Goal: Task Accomplishment & Management: Use online tool/utility

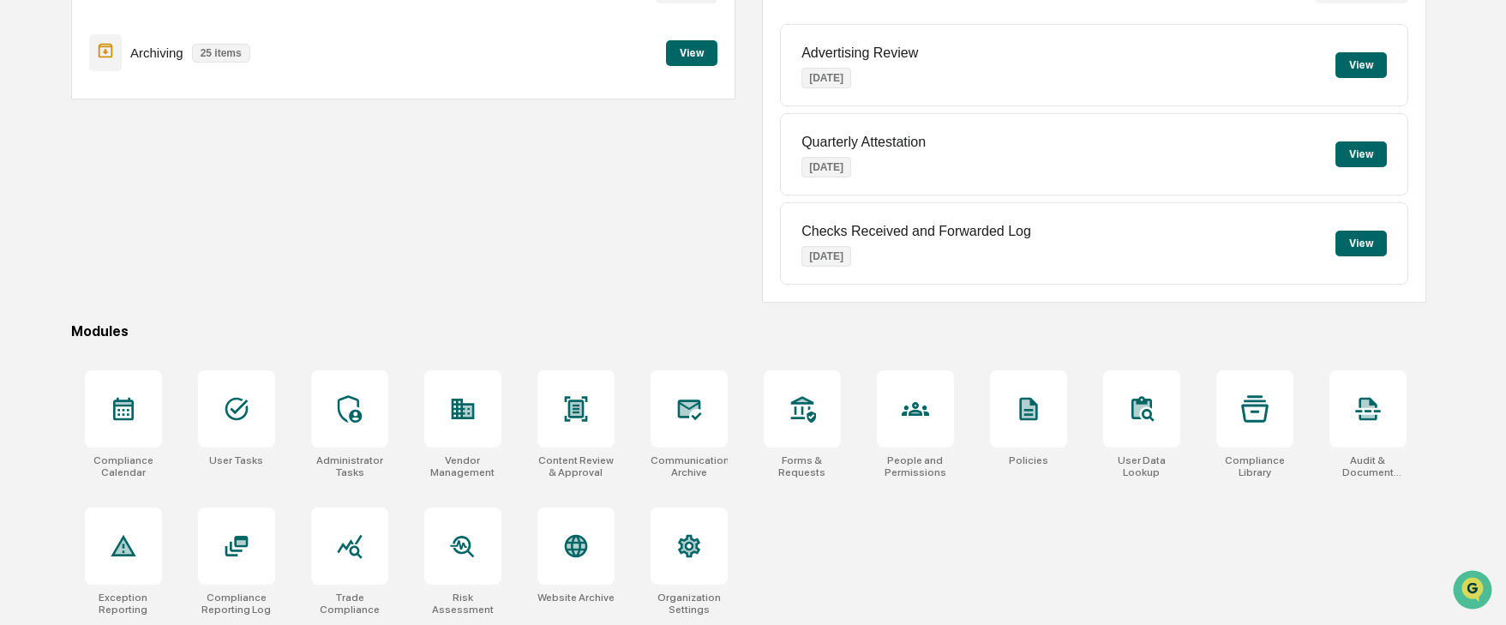
scroll to position [205, 0]
click at [683, 415] on icon at bounding box center [689, 409] width 24 height 21
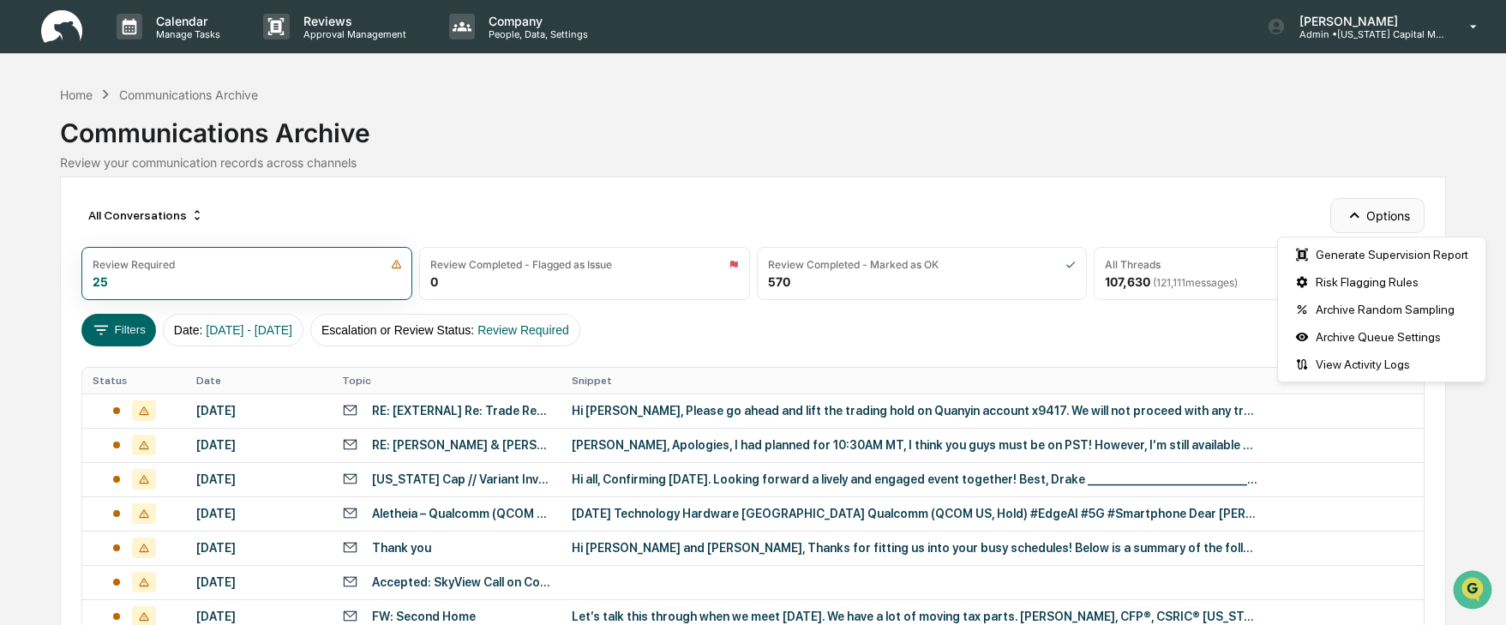
click at [1377, 217] on button "Options" at bounding box center [1376, 215] width 93 height 34
click at [1211, 141] on div "Communications Archive" at bounding box center [752, 126] width 1385 height 45
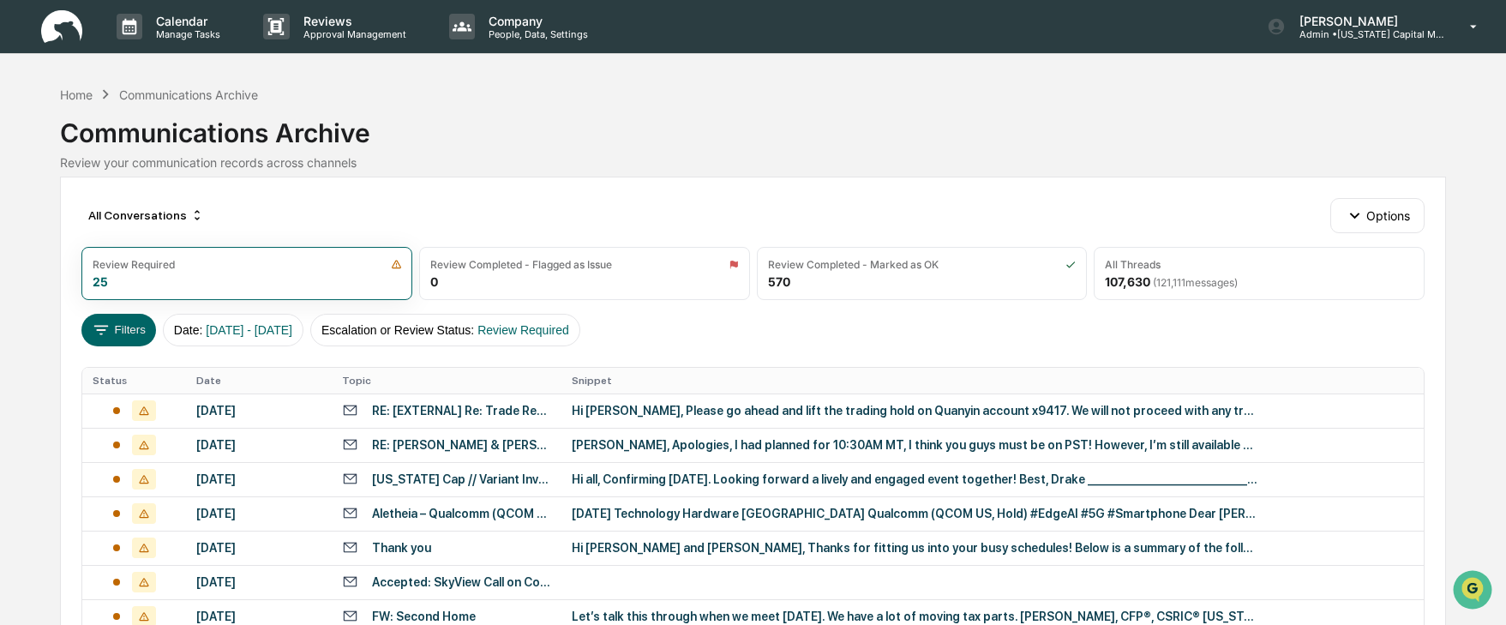
click at [216, 93] on div "Communications Archive" at bounding box center [188, 94] width 139 height 15
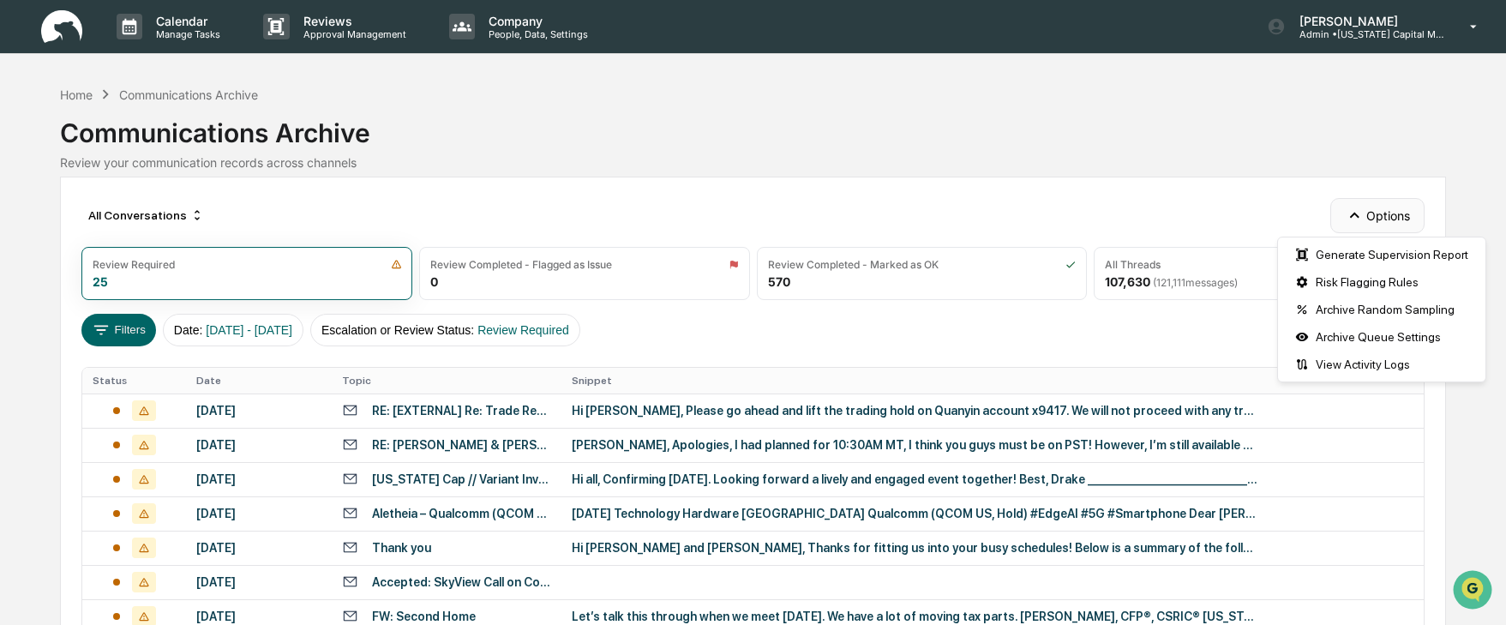
click at [1383, 211] on button "Options" at bounding box center [1376, 215] width 93 height 34
click at [1100, 137] on div "Communications Archive" at bounding box center [752, 126] width 1385 height 45
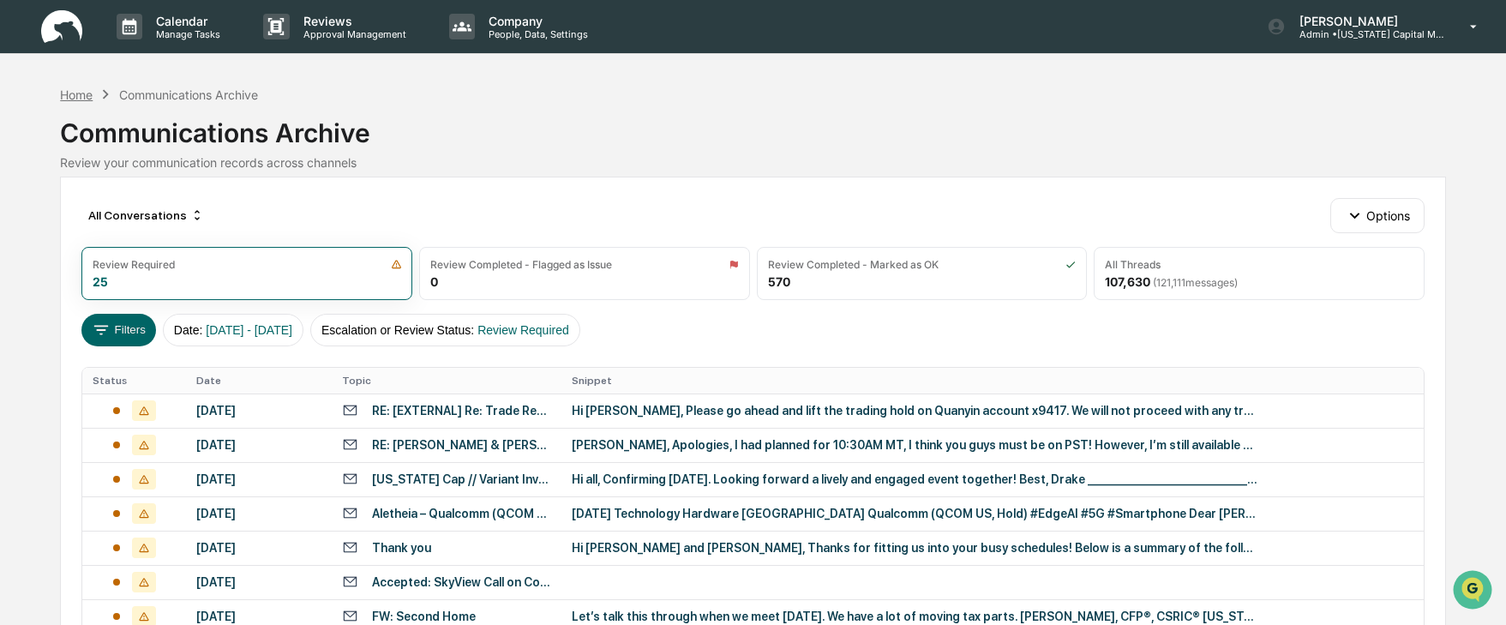
click at [66, 95] on div "Home" at bounding box center [76, 94] width 33 height 15
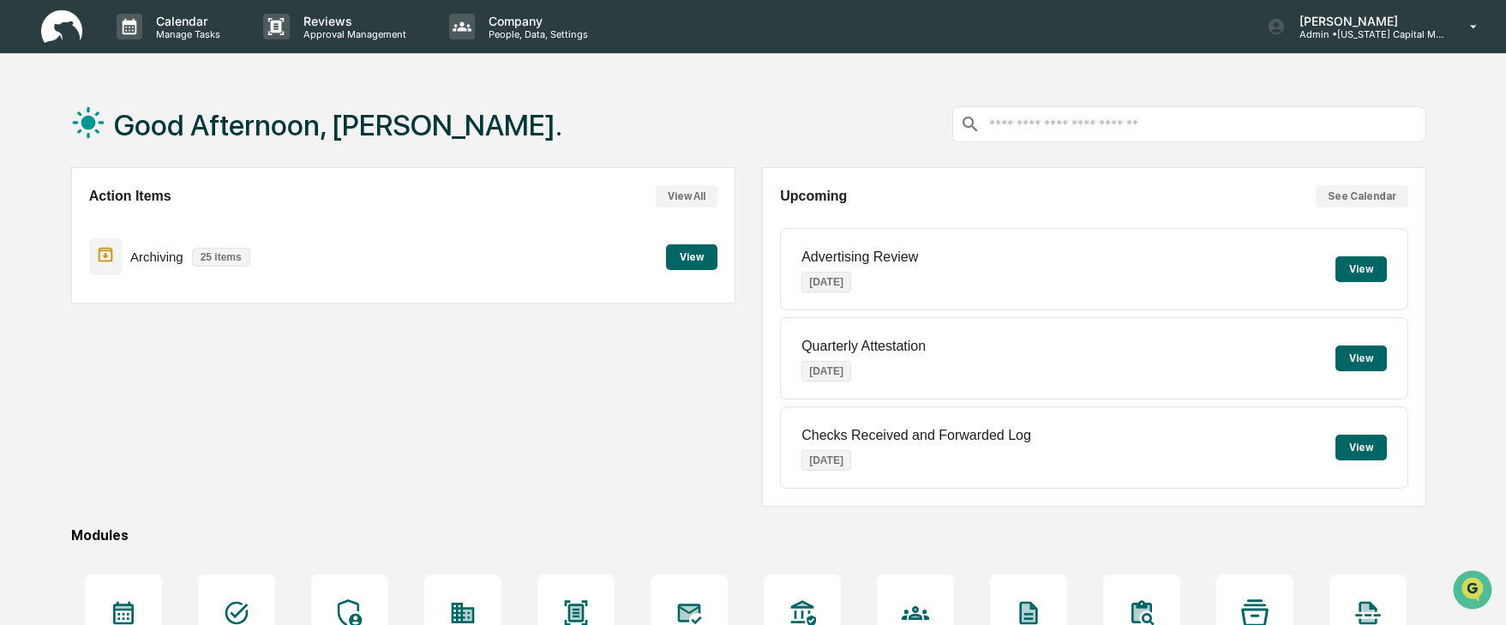
click at [699, 254] on button "View" at bounding box center [691, 257] width 51 height 26
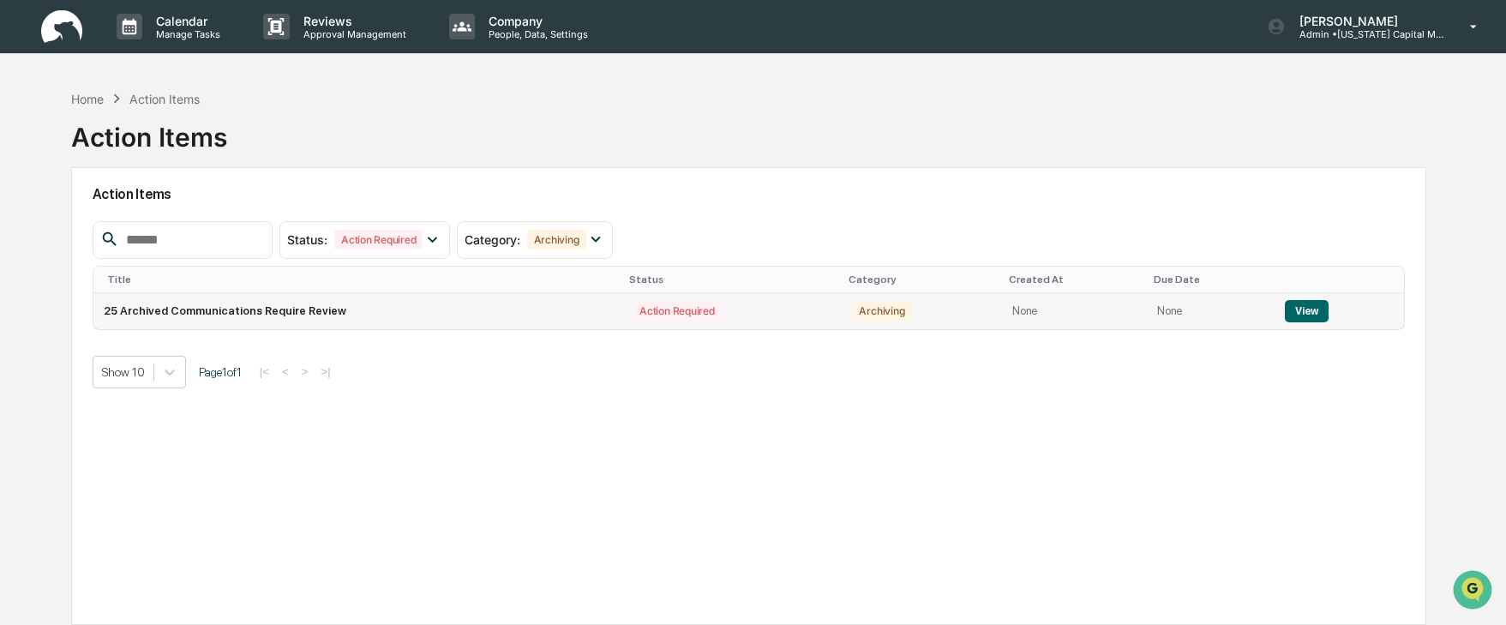
click at [1306, 304] on button "View" at bounding box center [1307, 311] width 44 height 22
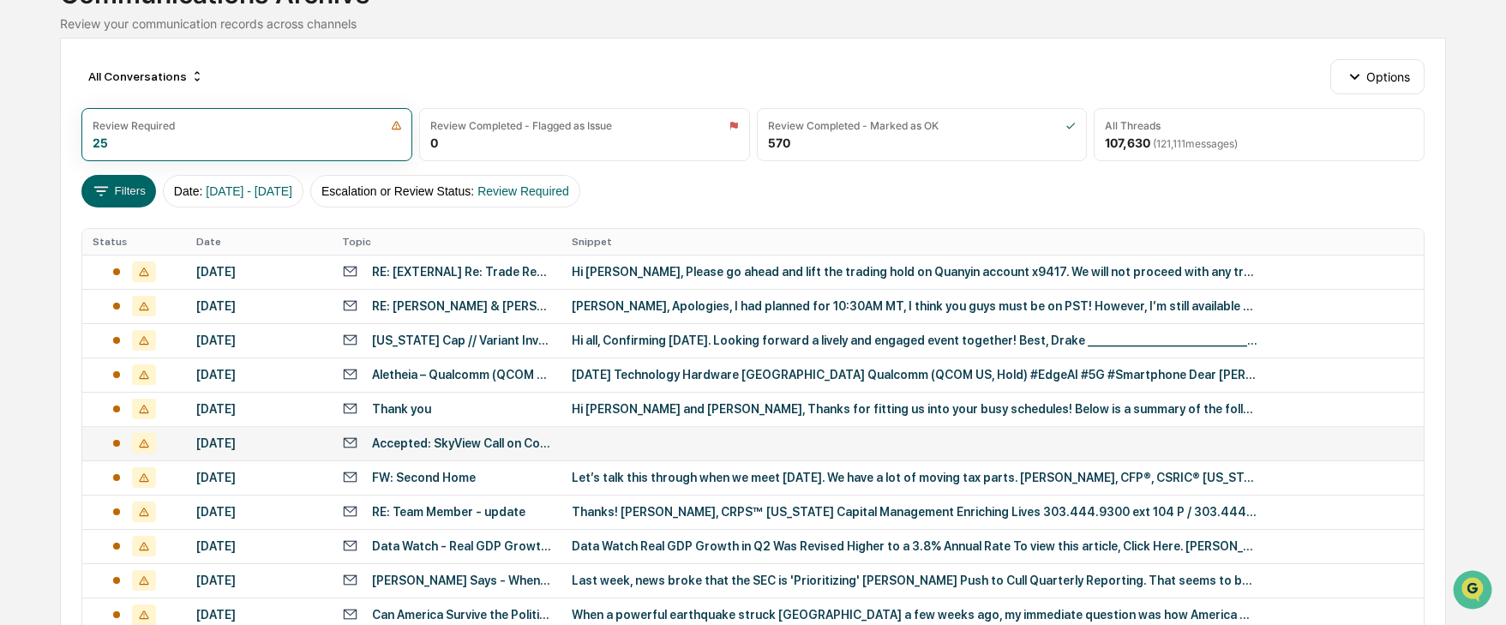
scroll to position [257, 0]
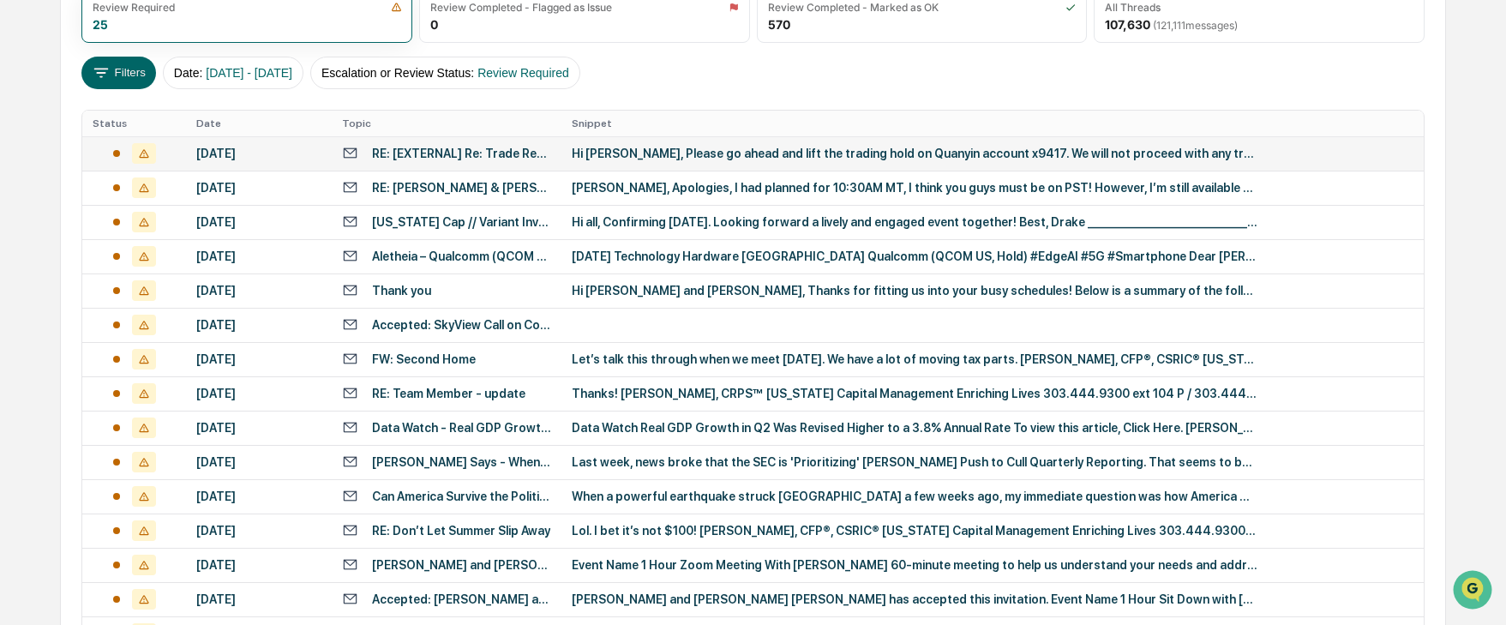
click at [621, 153] on div "Hi [PERSON_NAME], Please go ahead and lift the trading hold on Quanyin account …" at bounding box center [915, 154] width 686 height 14
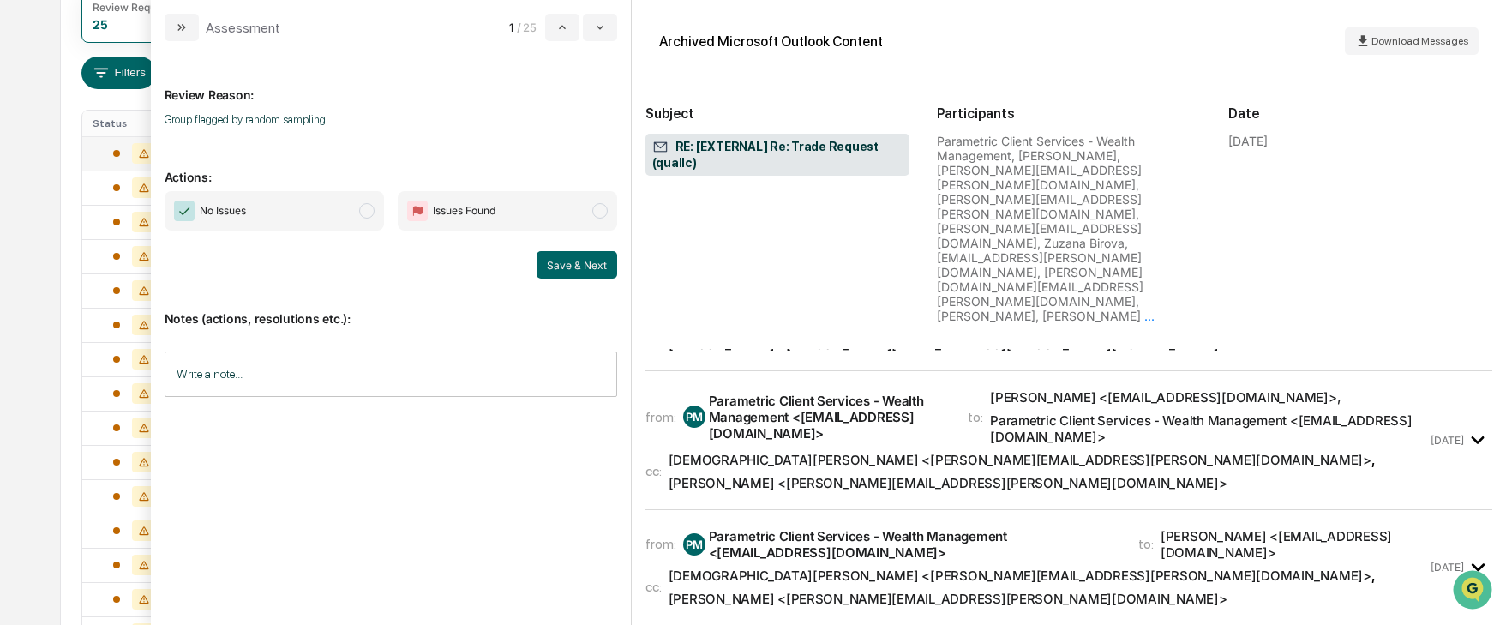
scroll to position [5023, 0]
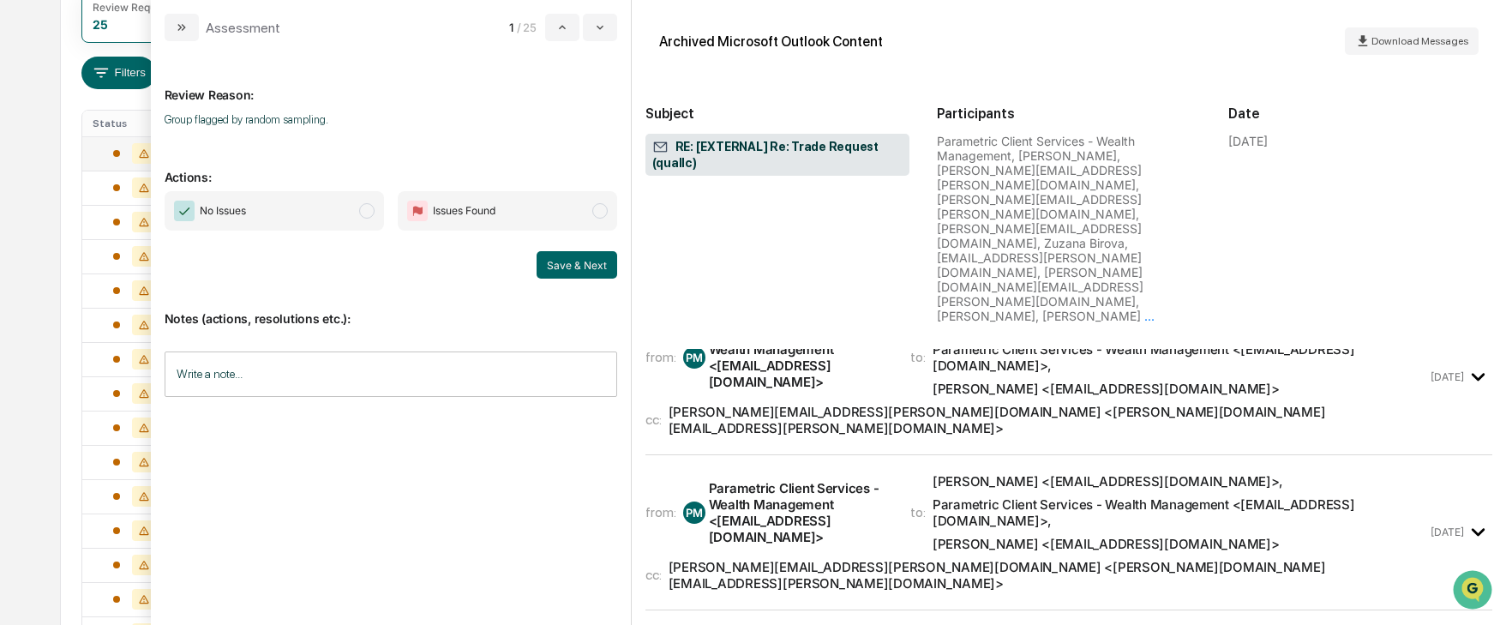
click at [372, 213] on span "modal" at bounding box center [366, 210] width 15 height 15
click at [358, 210] on span "No Issues" at bounding box center [274, 210] width 219 height 39
click at [364, 211] on span "modal" at bounding box center [366, 210] width 15 height 15
click at [558, 266] on button "Save & Next" at bounding box center [577, 264] width 81 height 27
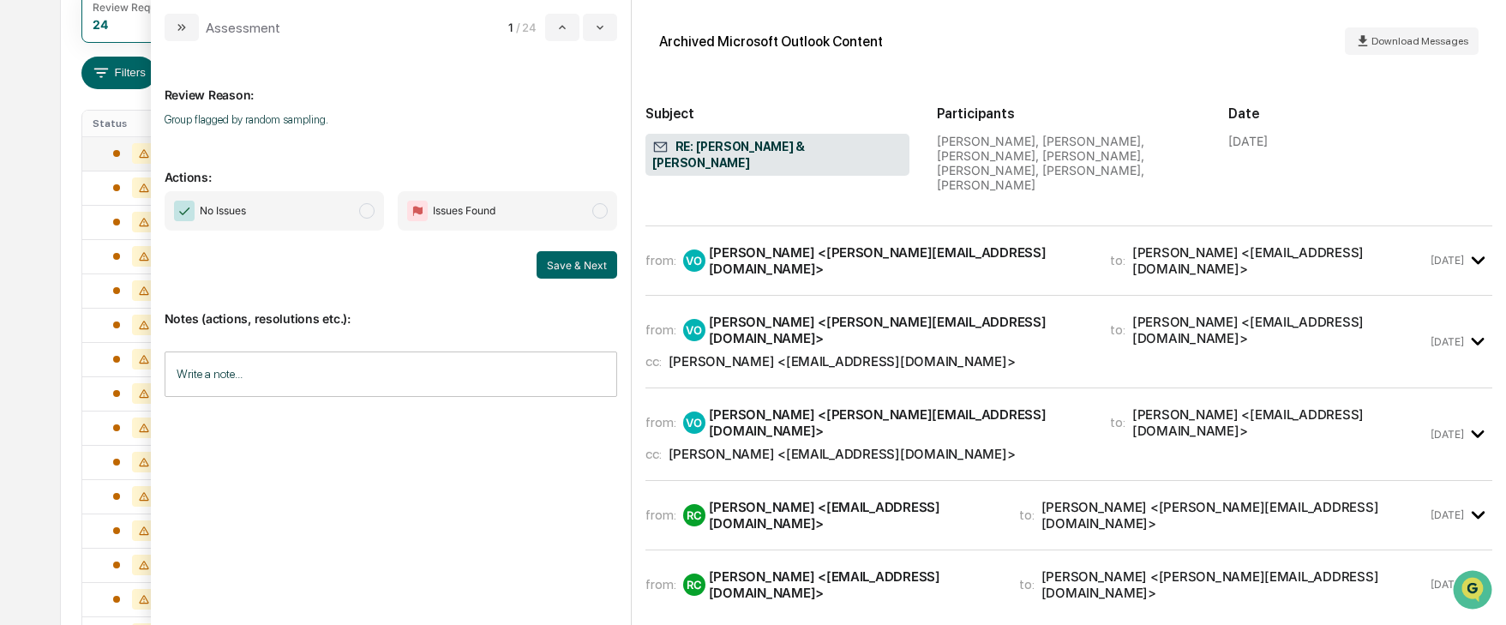
scroll to position [2486, 0]
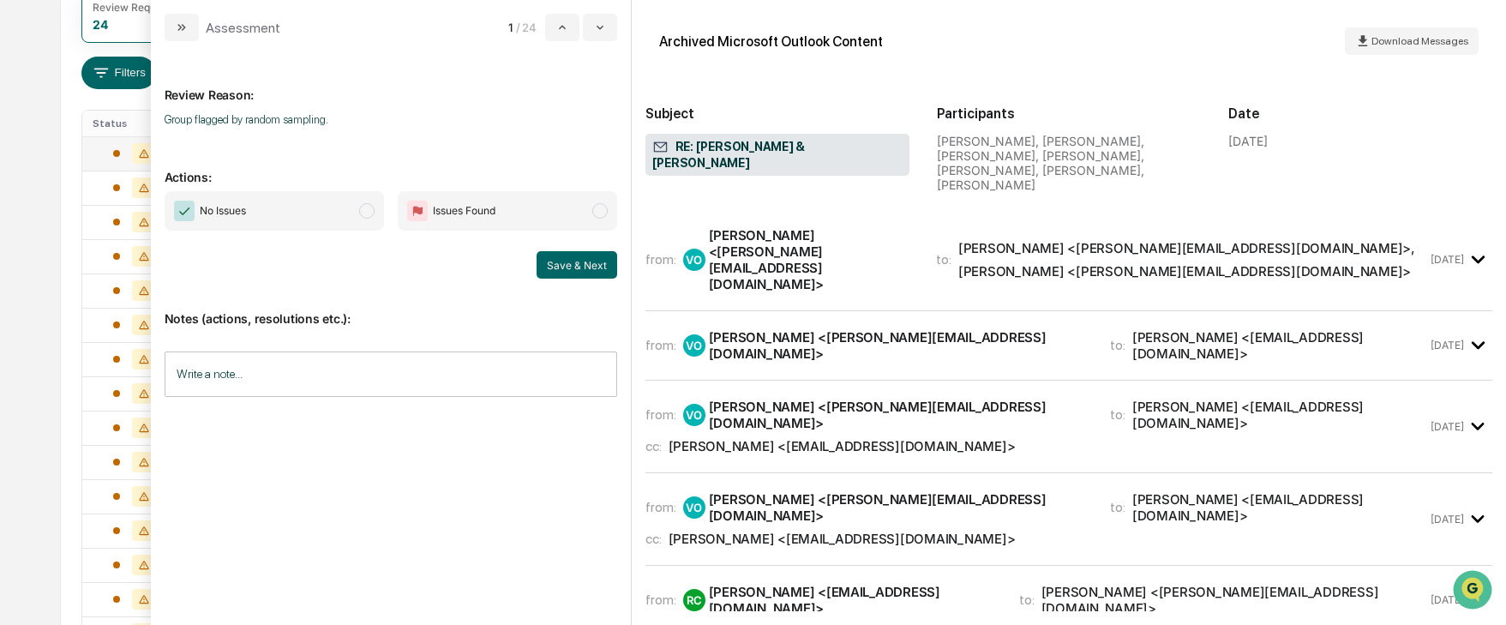
click at [369, 210] on span "modal" at bounding box center [366, 210] width 15 height 15
click at [596, 277] on button "Save & Next" at bounding box center [577, 264] width 81 height 27
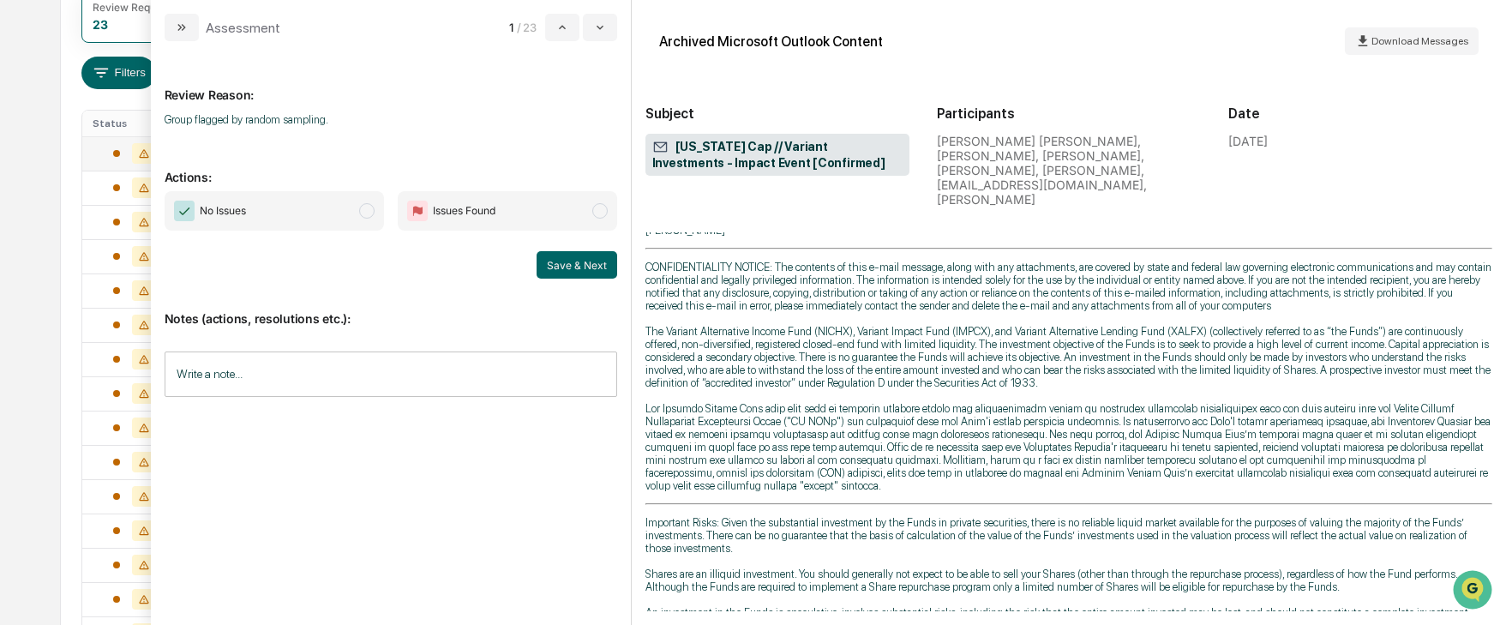
scroll to position [512, 0]
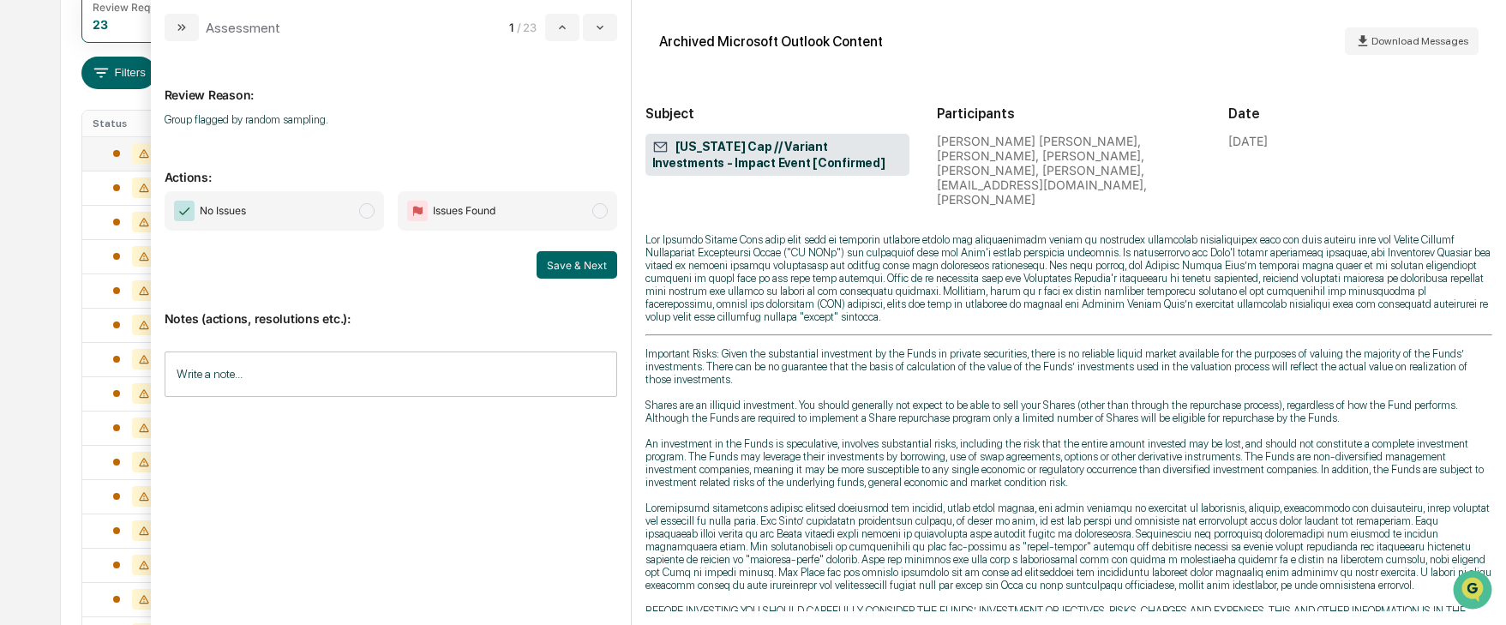
click at [372, 212] on span "modal" at bounding box center [366, 210] width 15 height 15
click at [563, 266] on button "Save & Next" at bounding box center [577, 264] width 81 height 27
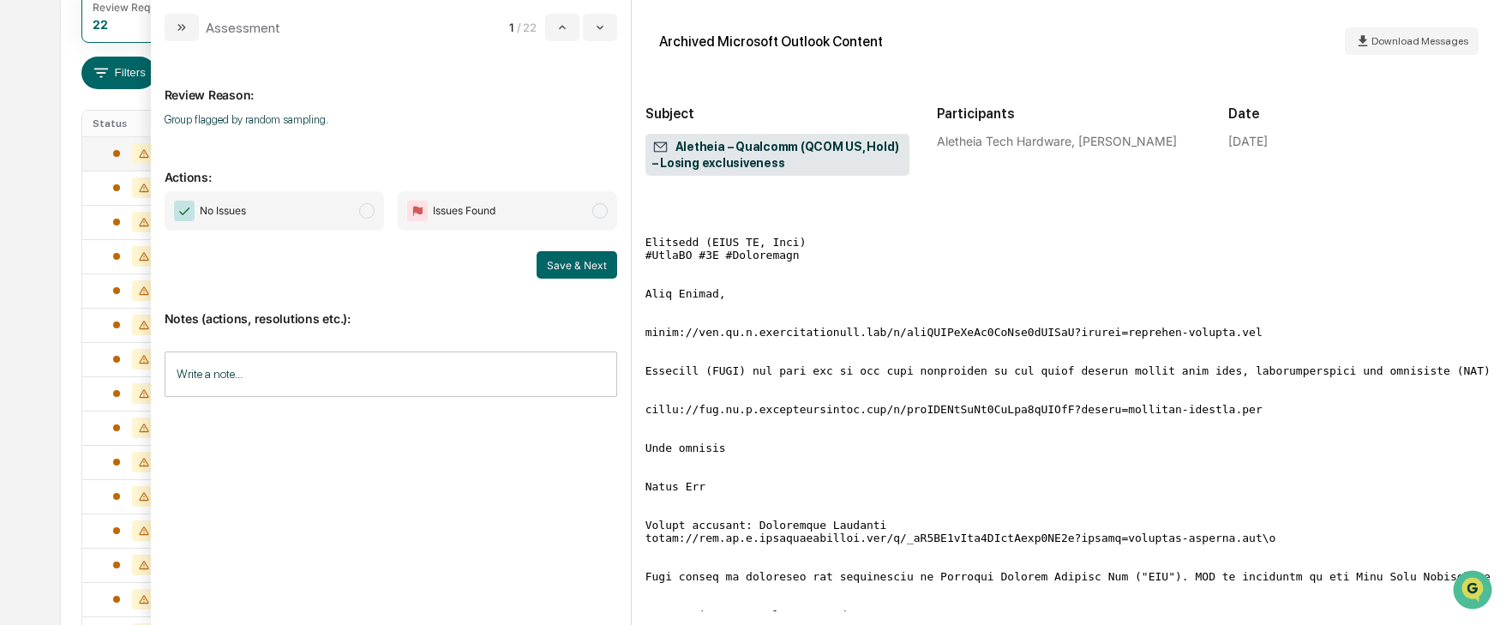
scroll to position [171, 0]
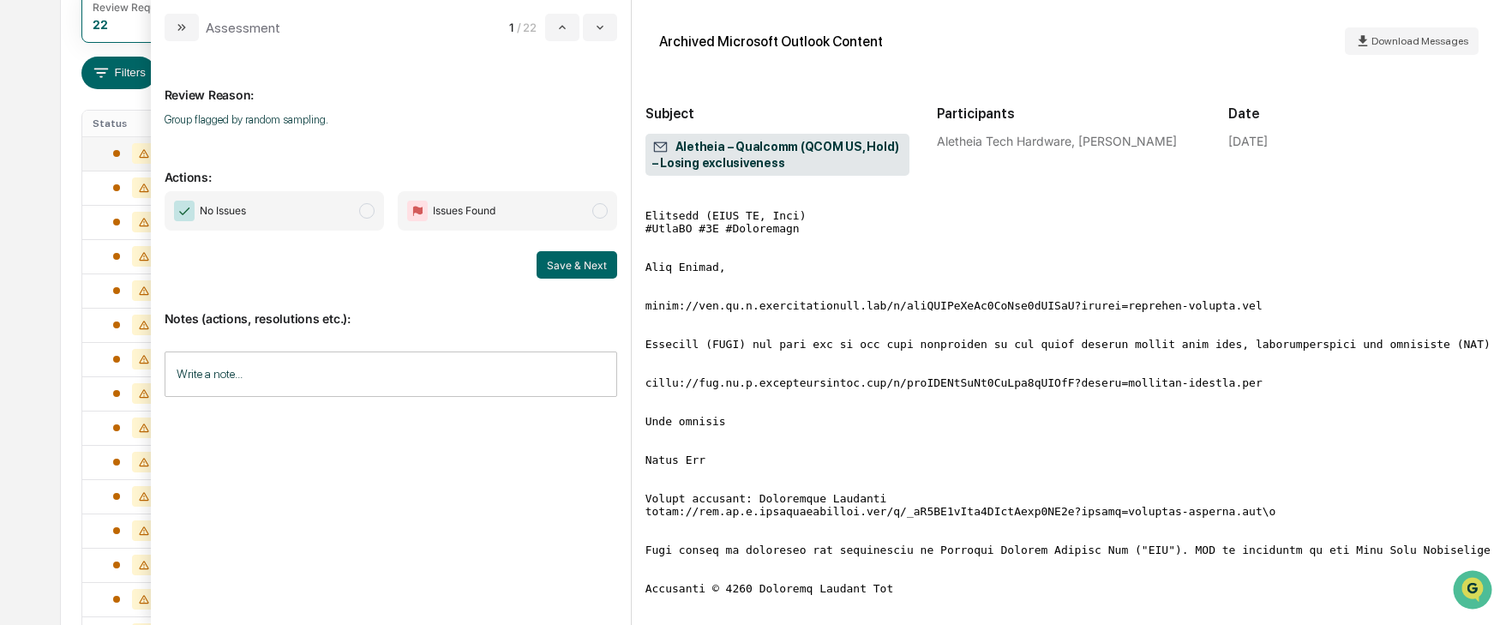
click at [367, 211] on span "modal" at bounding box center [366, 210] width 15 height 15
click at [583, 267] on button "Save & Next" at bounding box center [577, 264] width 81 height 27
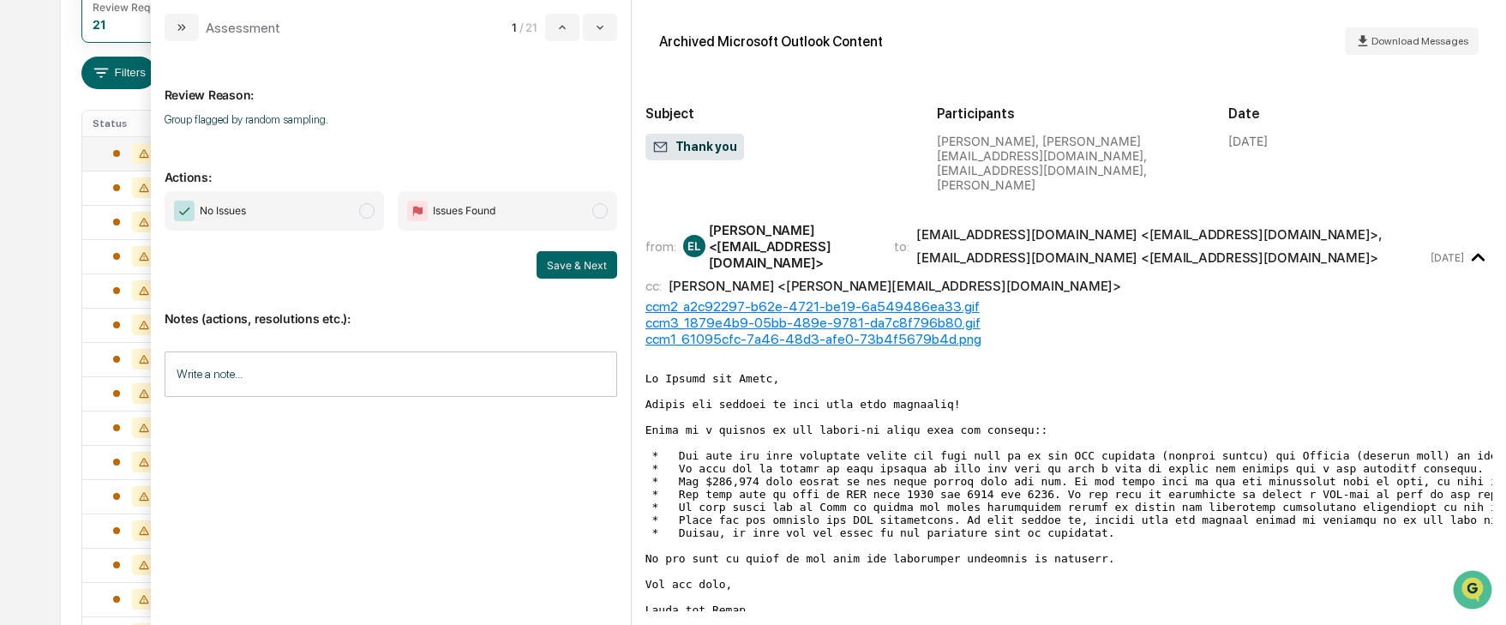
click at [365, 210] on span "modal" at bounding box center [366, 210] width 15 height 15
click at [561, 259] on button "Save & Next" at bounding box center [577, 264] width 81 height 27
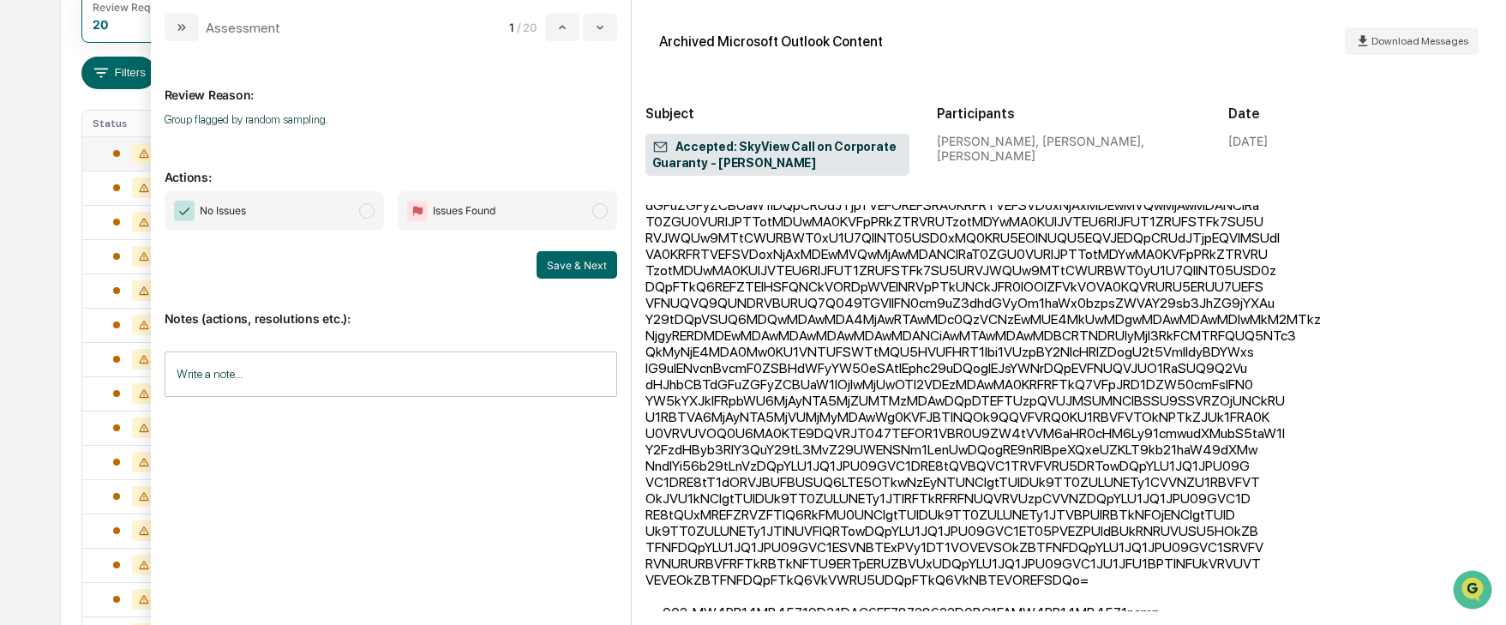
scroll to position [612, 0]
click at [366, 209] on span "modal" at bounding box center [366, 210] width 15 height 15
click at [593, 264] on button "Save & Next" at bounding box center [577, 264] width 81 height 27
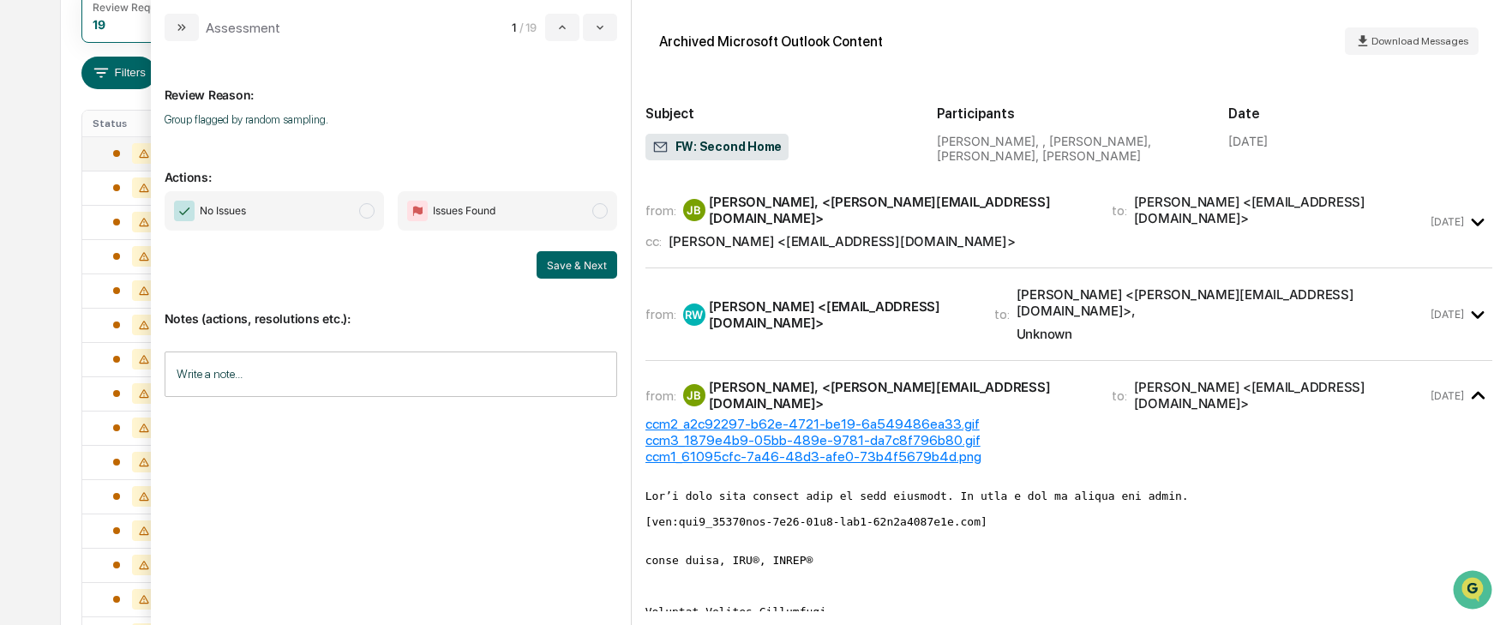
click at [367, 209] on span "modal" at bounding box center [366, 210] width 15 height 15
click at [562, 266] on button "Save & Next" at bounding box center [577, 264] width 81 height 27
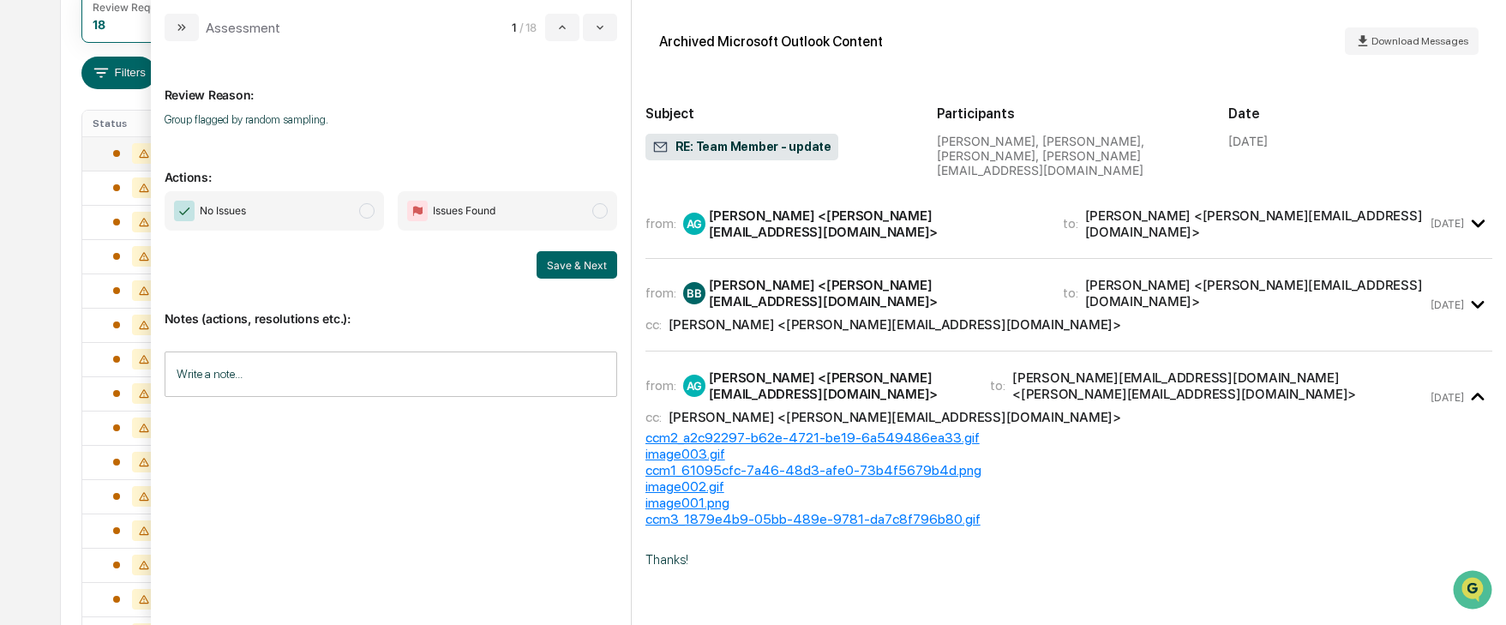
click at [363, 207] on span "modal" at bounding box center [366, 210] width 15 height 15
click at [568, 265] on button "Save & Next" at bounding box center [577, 264] width 81 height 27
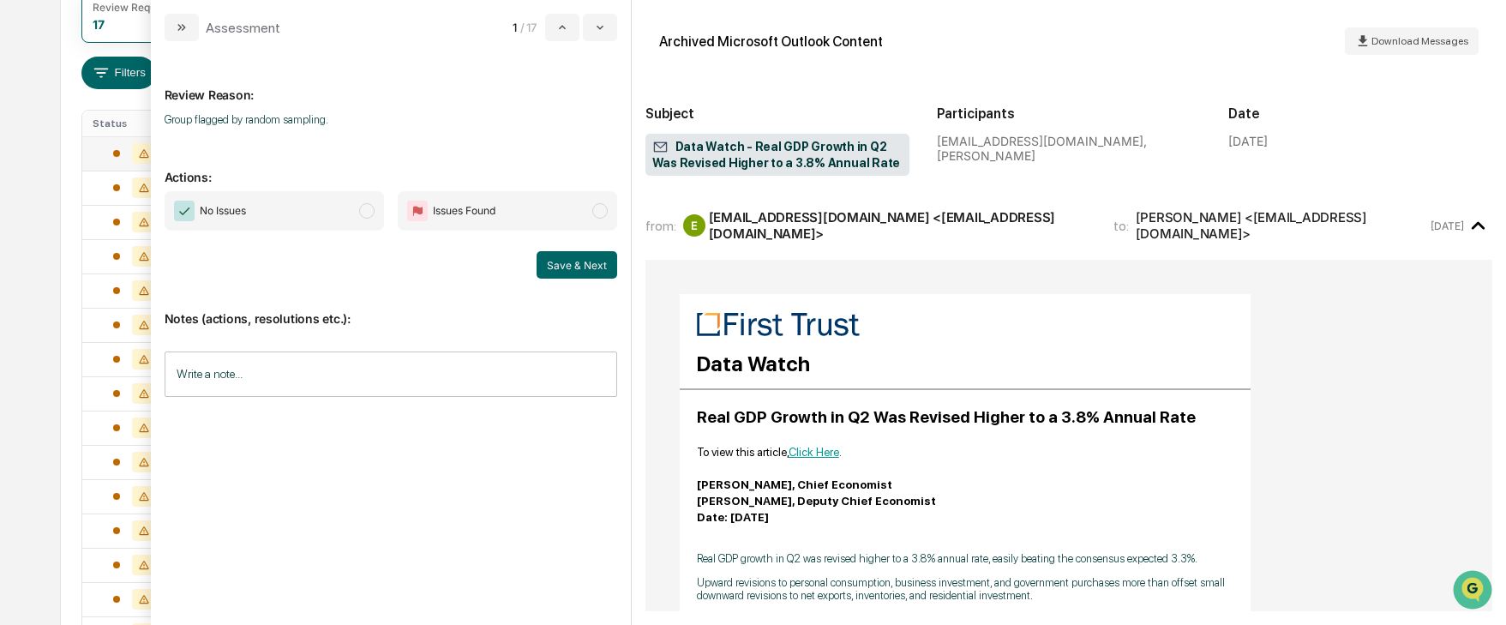
click at [363, 209] on span "modal" at bounding box center [366, 210] width 15 height 15
click at [550, 260] on button "Save & Next" at bounding box center [577, 264] width 81 height 27
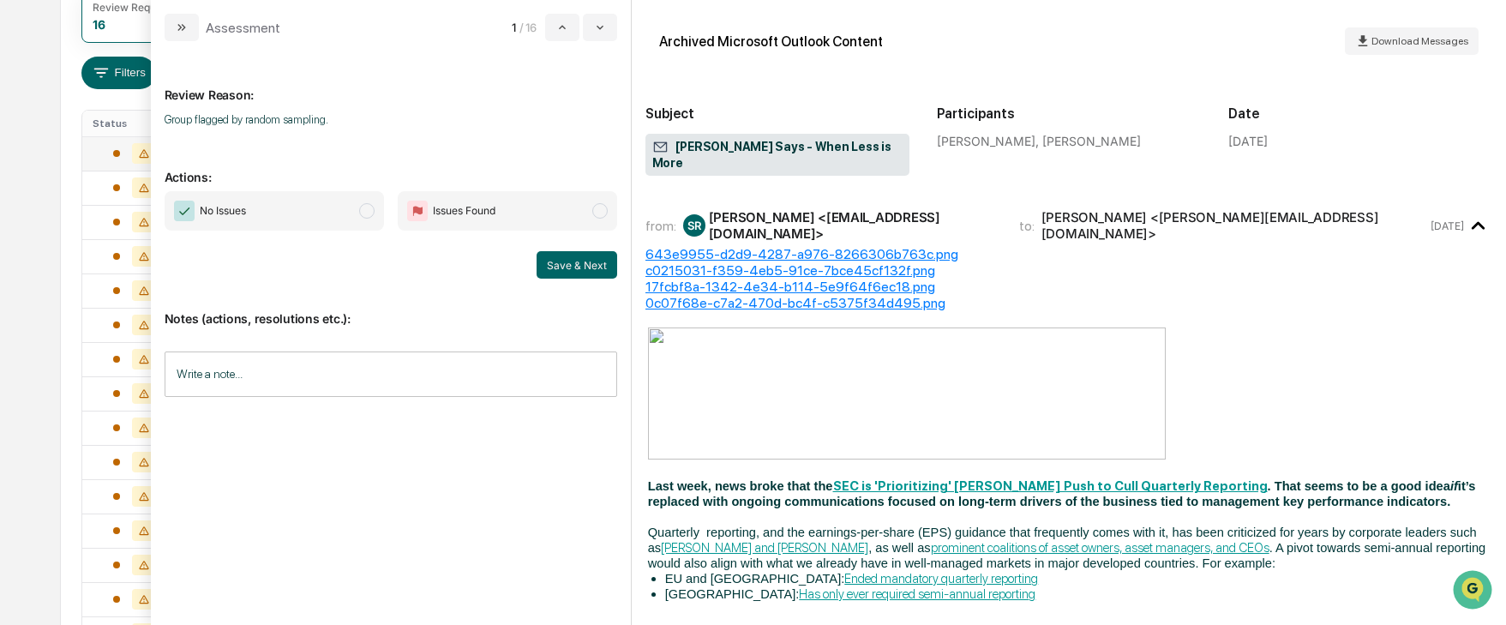
scroll to position [86, 0]
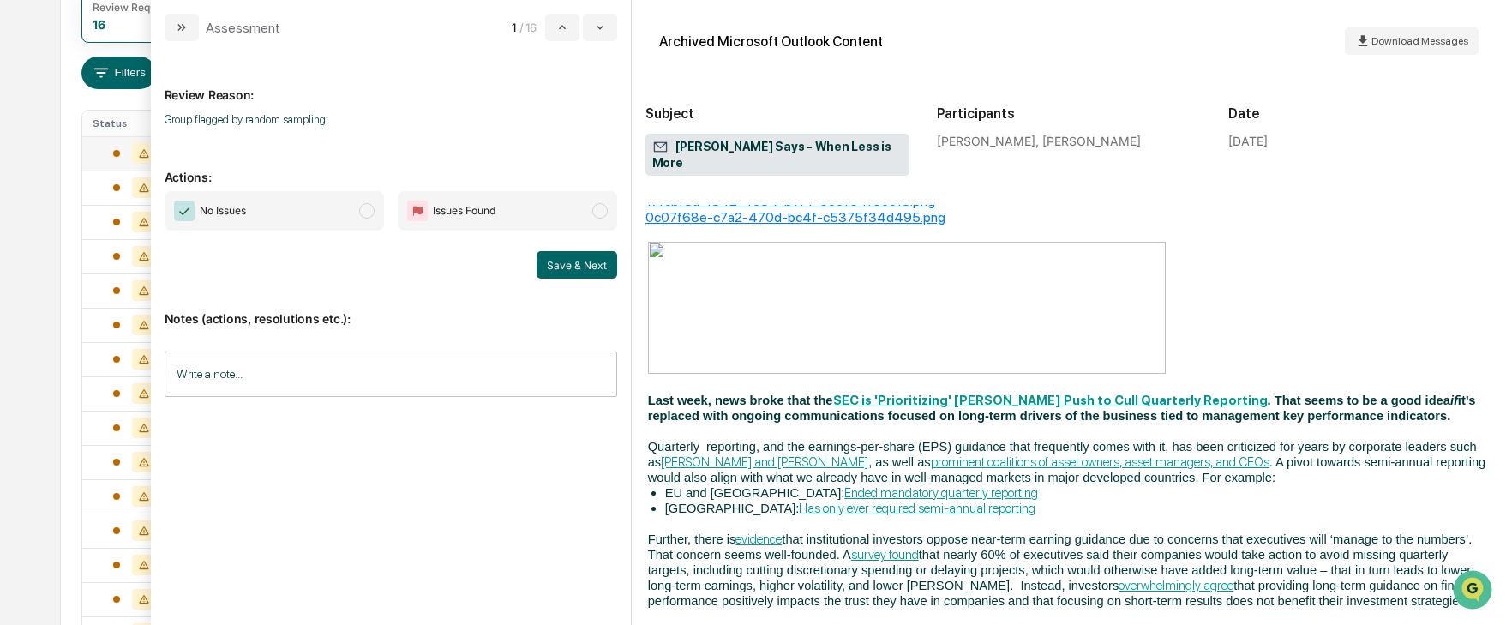
click at [366, 209] on span "modal" at bounding box center [366, 210] width 15 height 15
click at [559, 271] on button "Save & Next" at bounding box center [577, 264] width 81 height 27
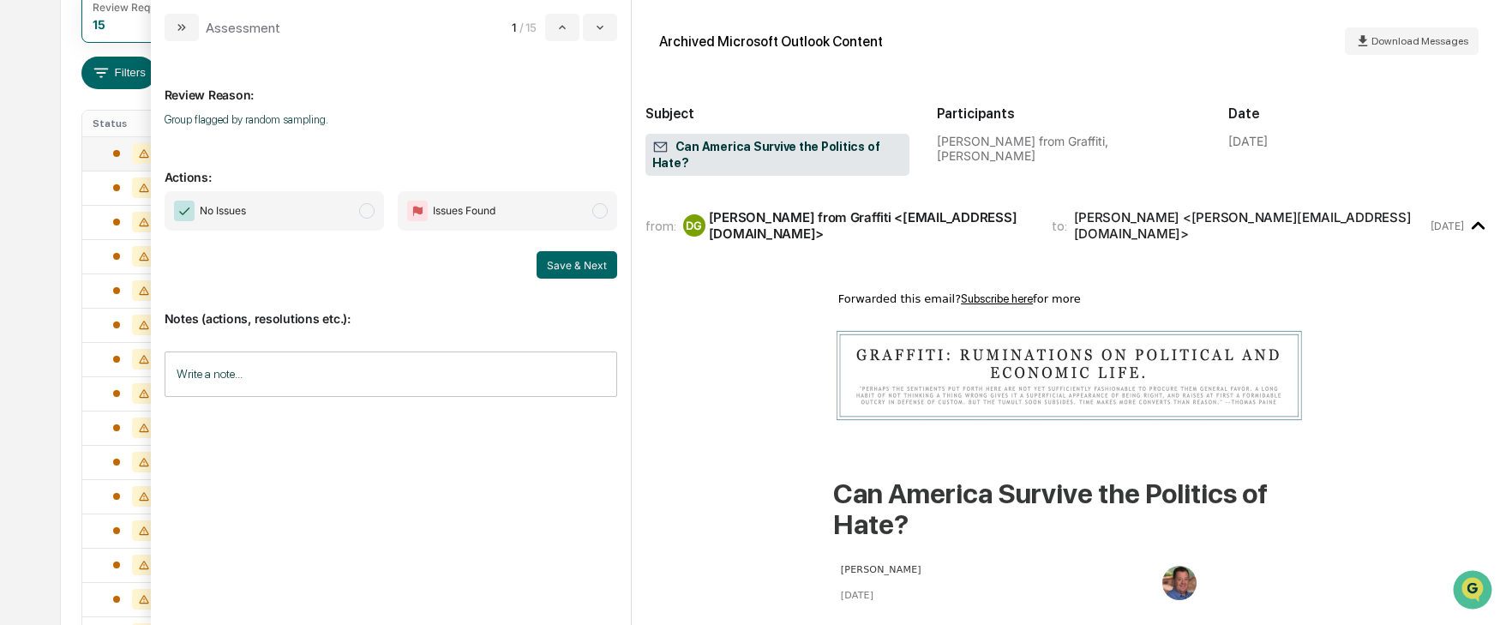
click at [366, 214] on span "modal" at bounding box center [366, 210] width 15 height 15
click at [559, 265] on button "Save & Next" at bounding box center [577, 264] width 81 height 27
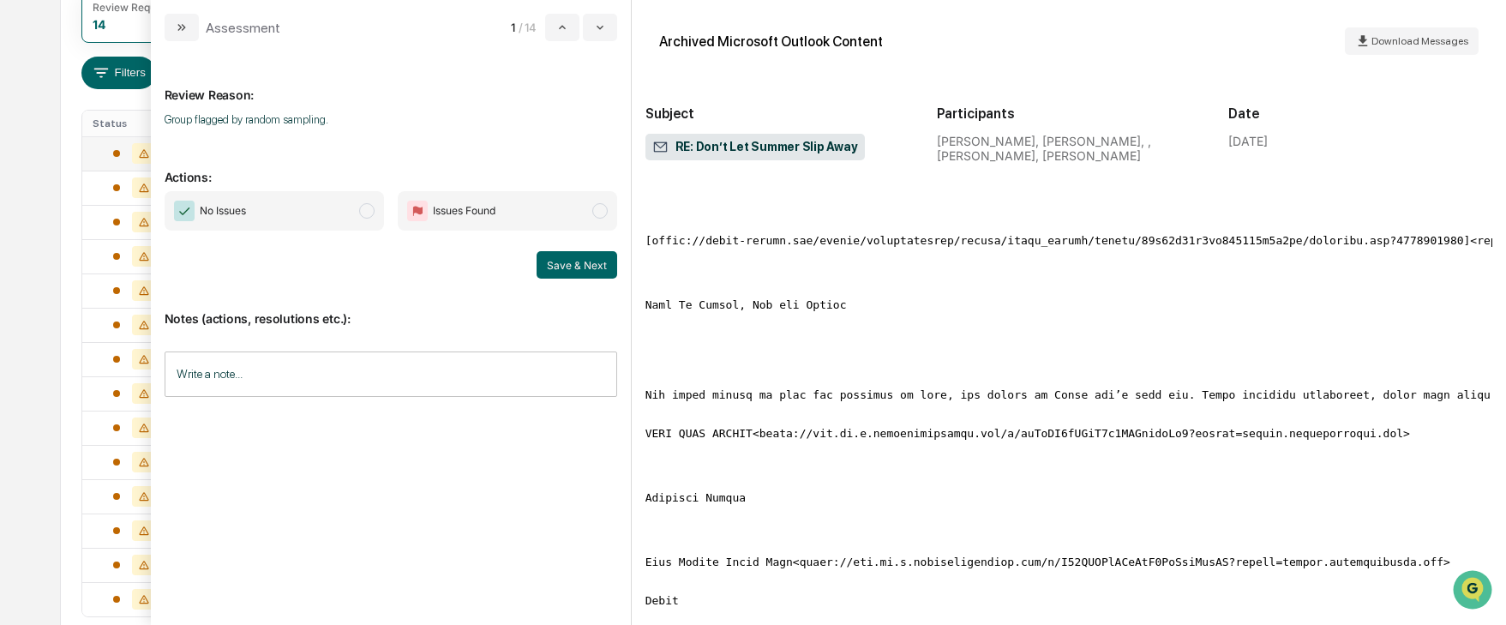
scroll to position [1114, 0]
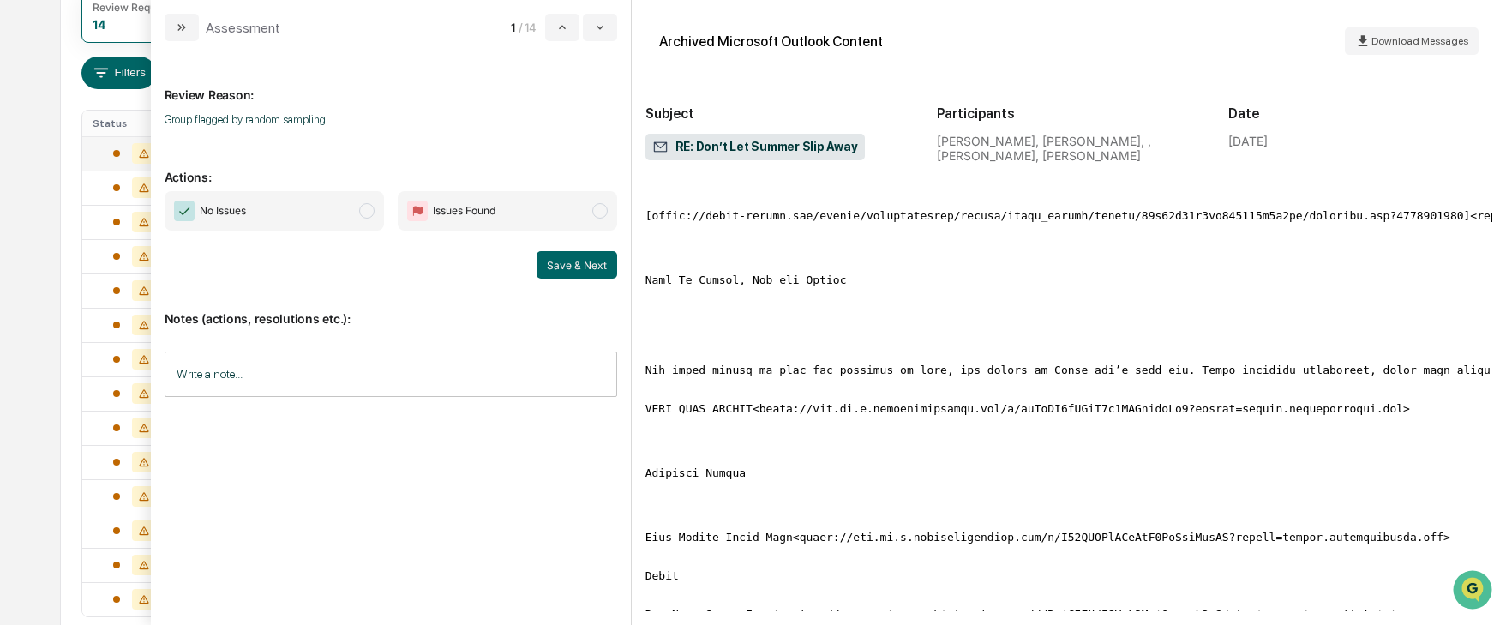
click at [375, 208] on span "No Issues" at bounding box center [274, 210] width 219 height 39
click at [566, 264] on button "Save & Next" at bounding box center [577, 264] width 81 height 27
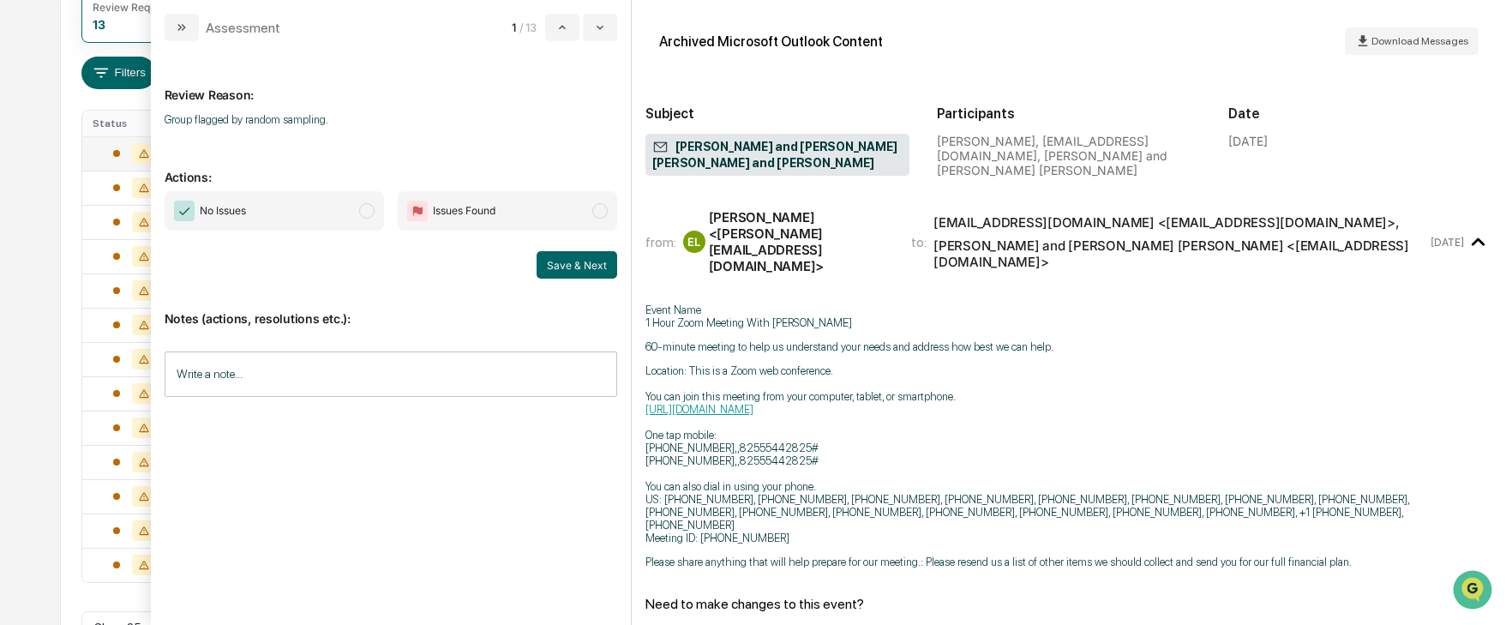
click at [372, 210] on span "modal" at bounding box center [366, 210] width 15 height 15
click at [554, 255] on button "Save & Next" at bounding box center [577, 264] width 81 height 27
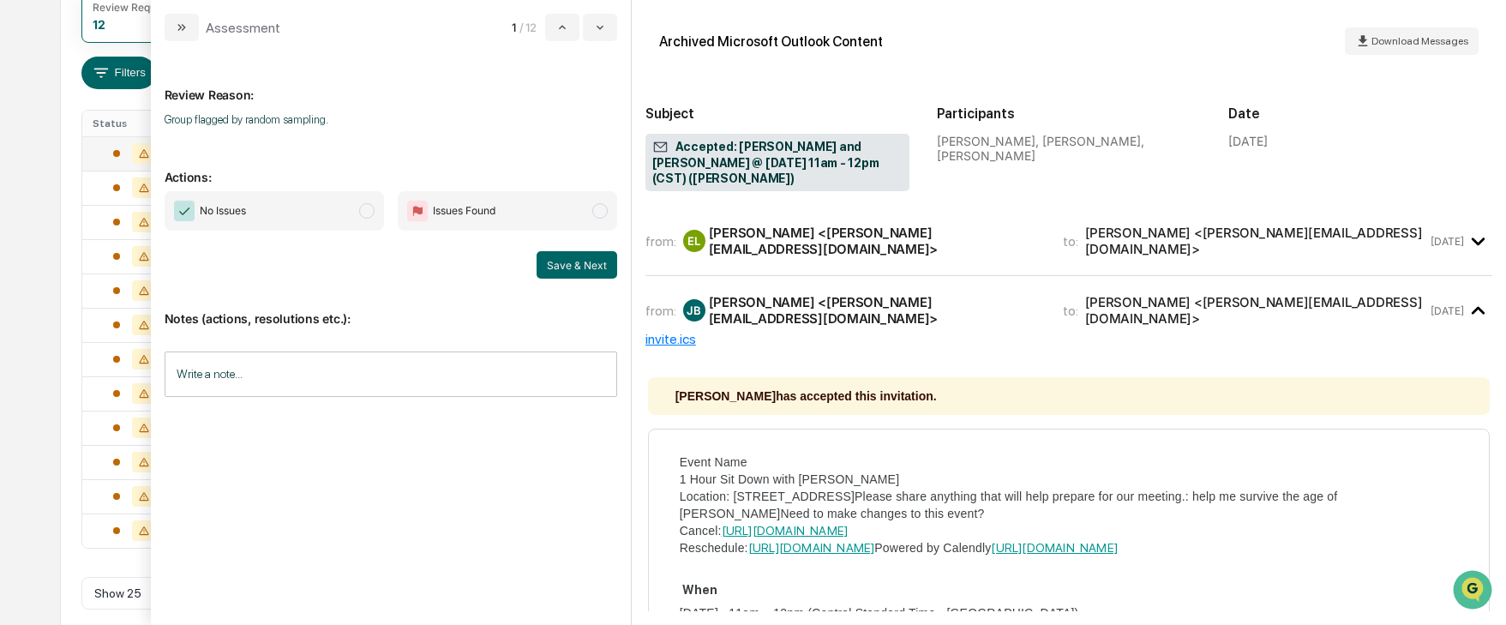
click at [365, 211] on span "modal" at bounding box center [366, 210] width 15 height 15
click at [578, 271] on button "Save & Next" at bounding box center [577, 264] width 81 height 27
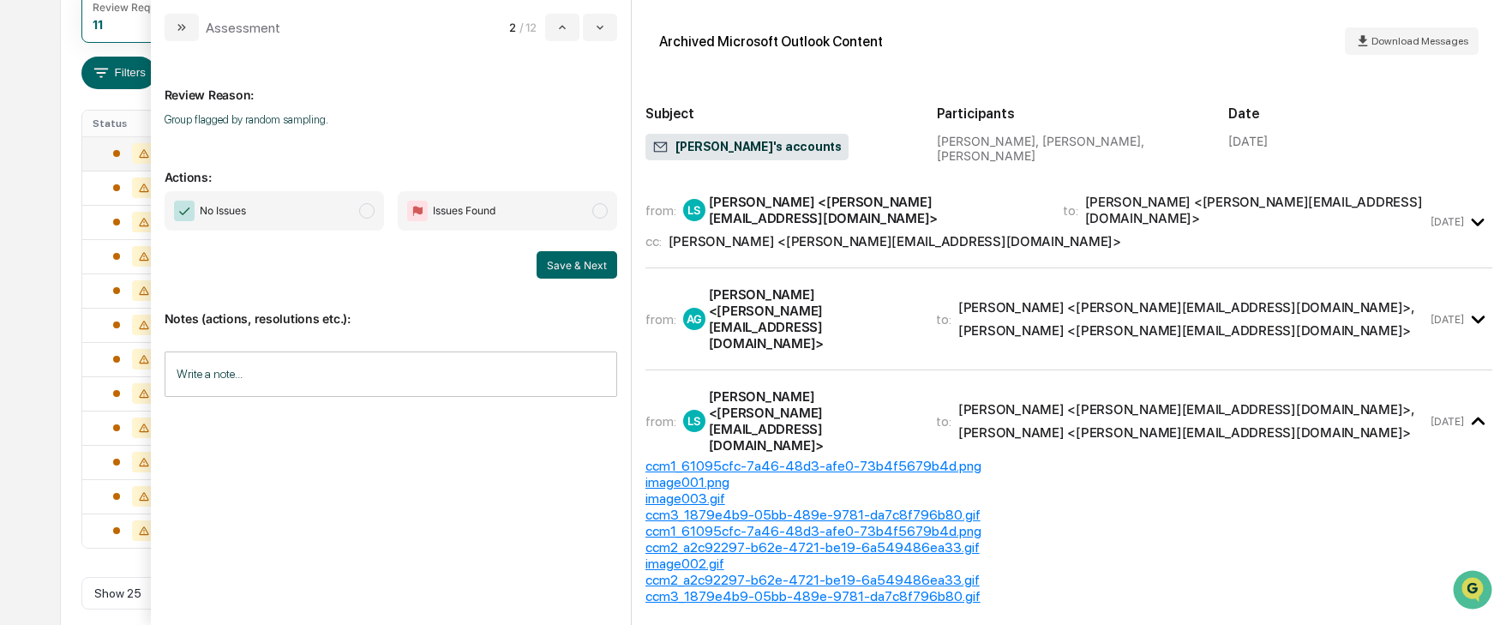
scroll to position [243, 0]
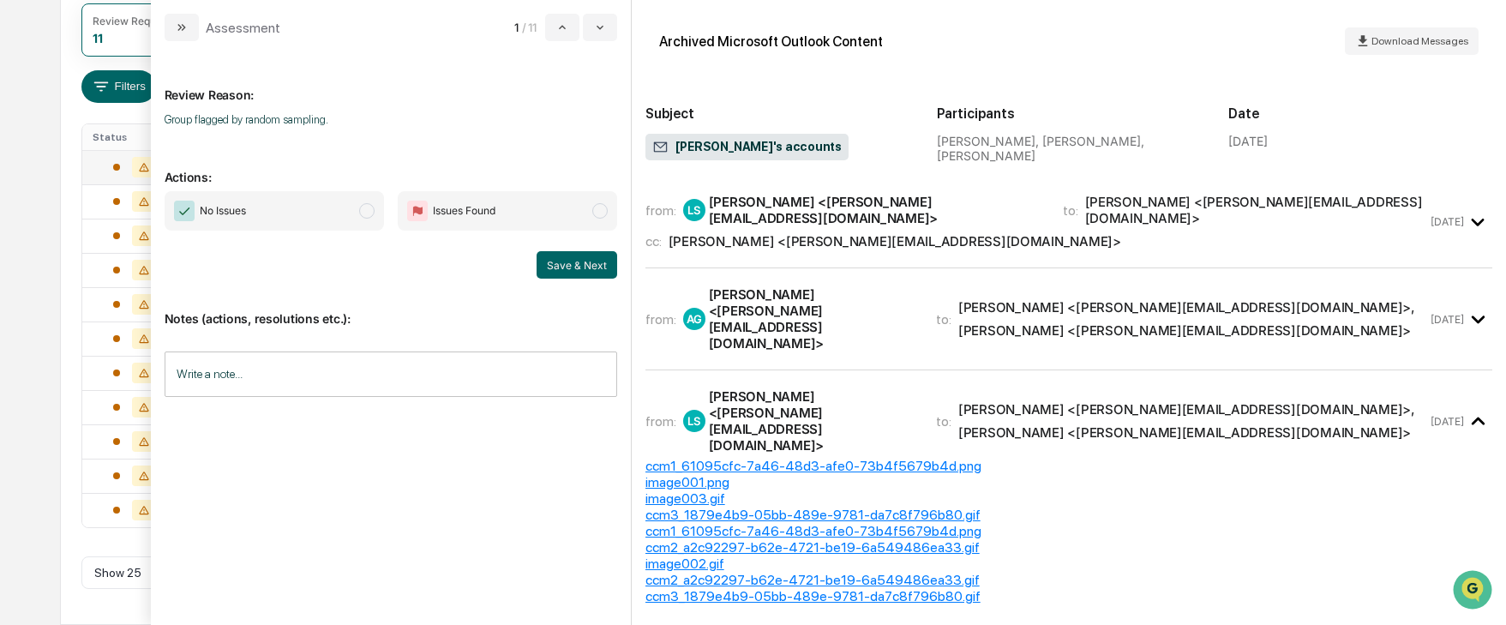
click at [360, 207] on span "modal" at bounding box center [366, 210] width 15 height 15
click at [556, 266] on button "Save & Next" at bounding box center [577, 264] width 81 height 27
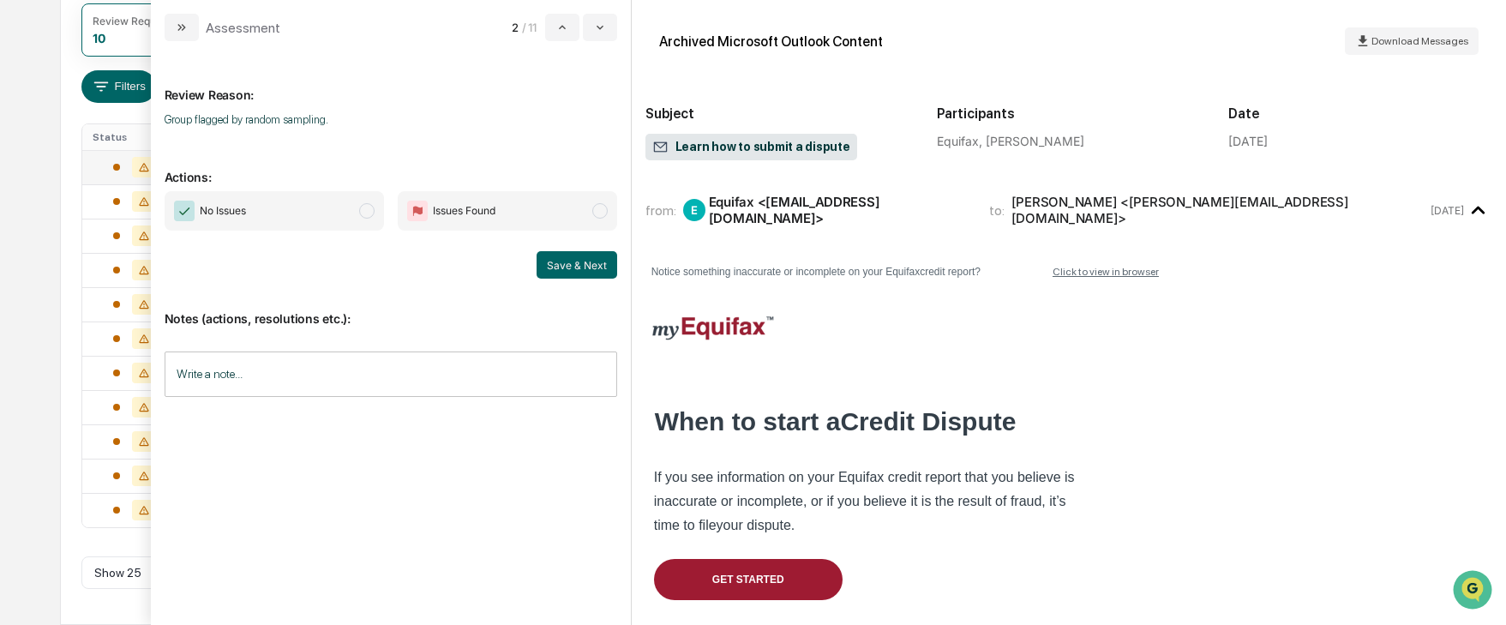
scroll to position [209, 0]
click at [366, 208] on span "modal" at bounding box center [366, 210] width 15 height 15
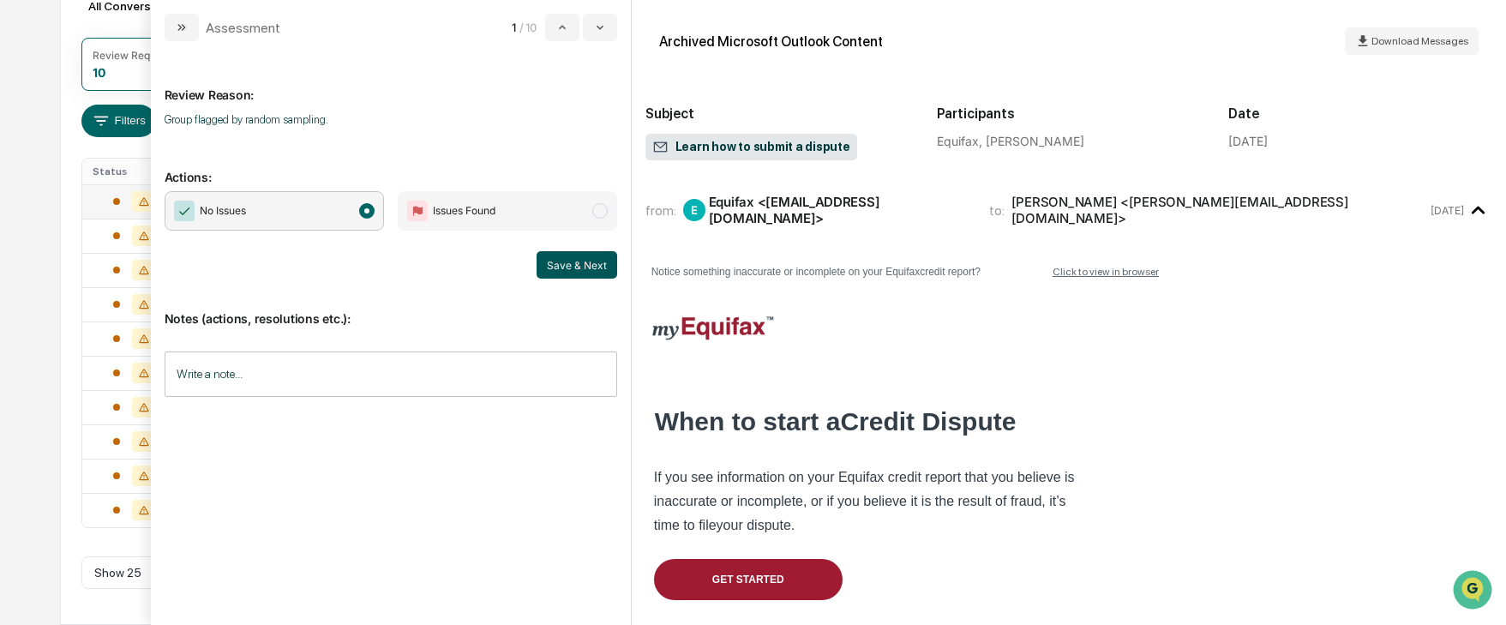
click at [582, 266] on button "Save & Next" at bounding box center [577, 264] width 81 height 27
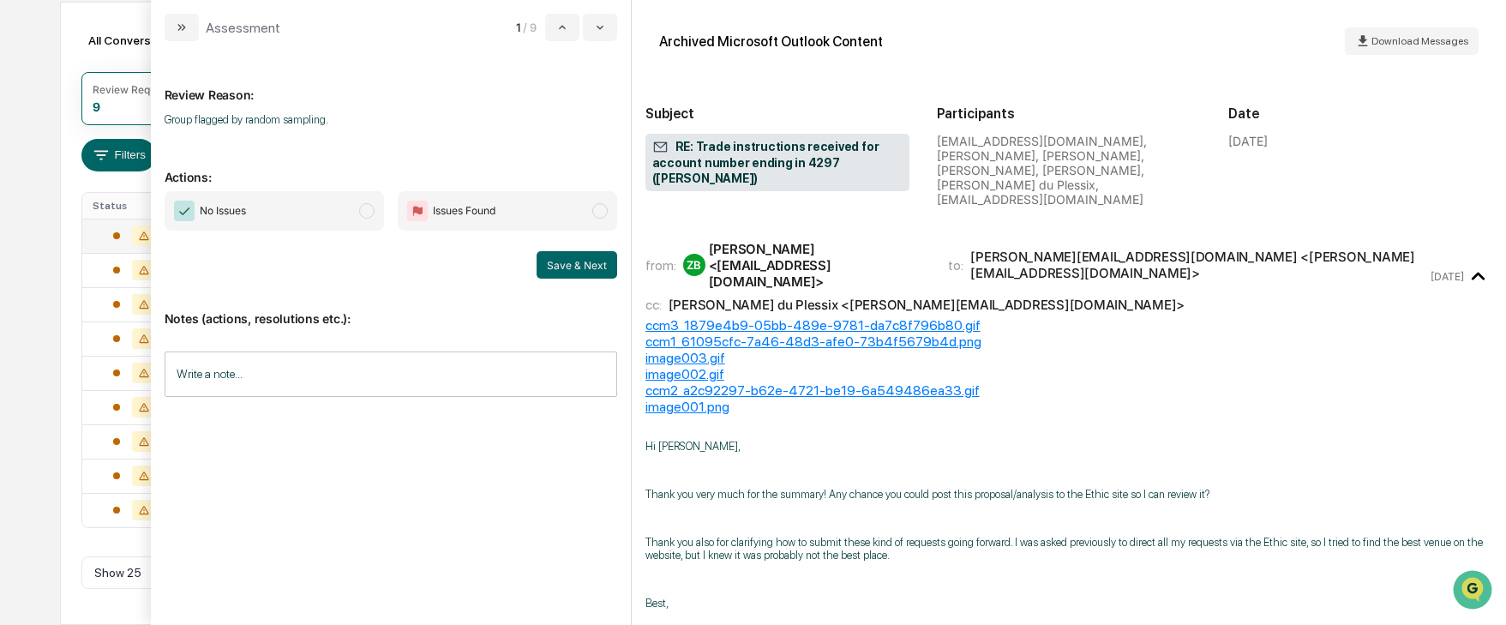
scroll to position [257, 0]
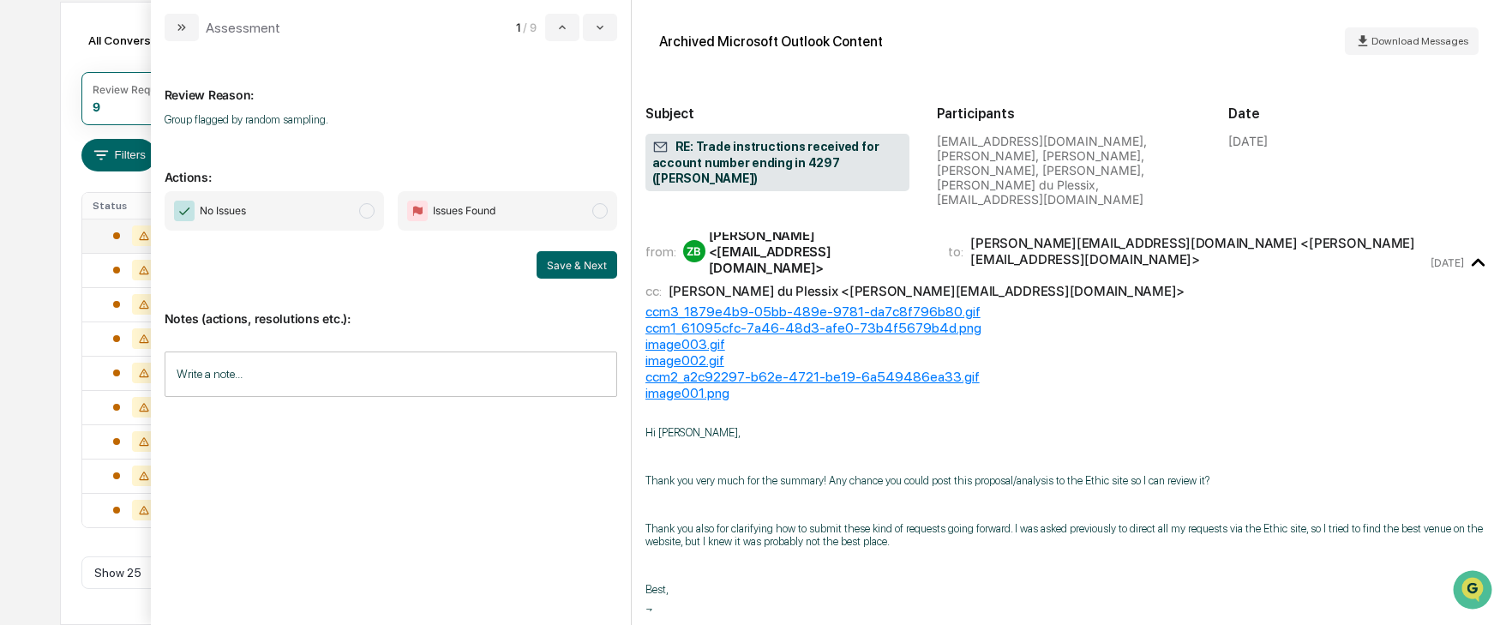
click at [370, 213] on span "modal" at bounding box center [366, 210] width 15 height 15
click at [560, 262] on button "Save & Next" at bounding box center [577, 264] width 81 height 27
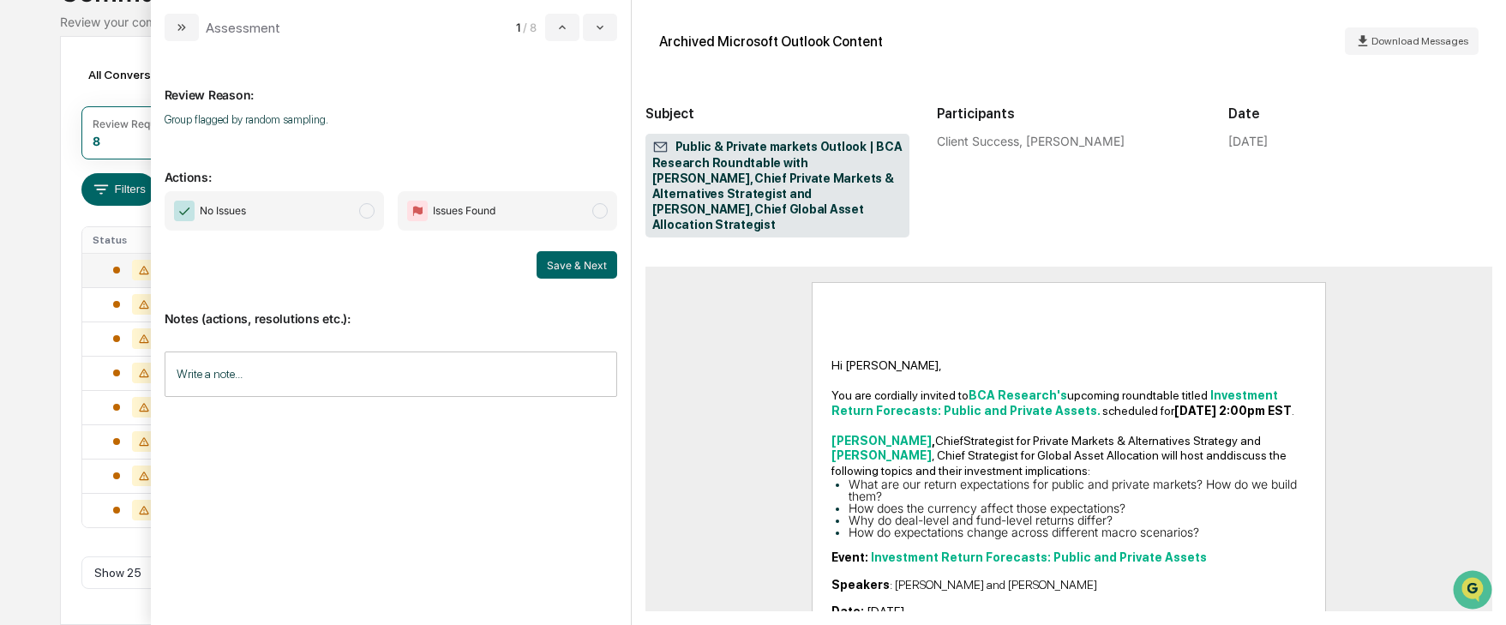
scroll to position [86, 0]
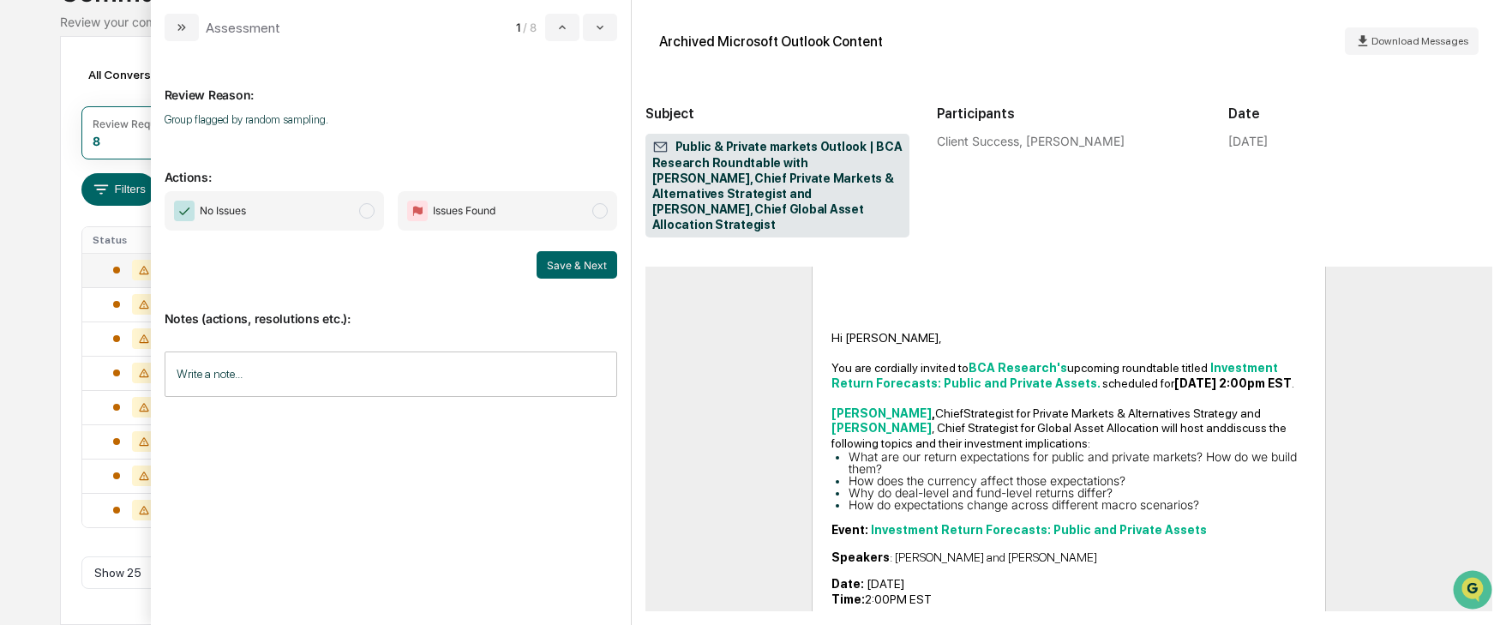
click at [366, 212] on span "modal" at bounding box center [366, 210] width 15 height 15
click at [562, 264] on button "Save & Next" at bounding box center [577, 264] width 81 height 27
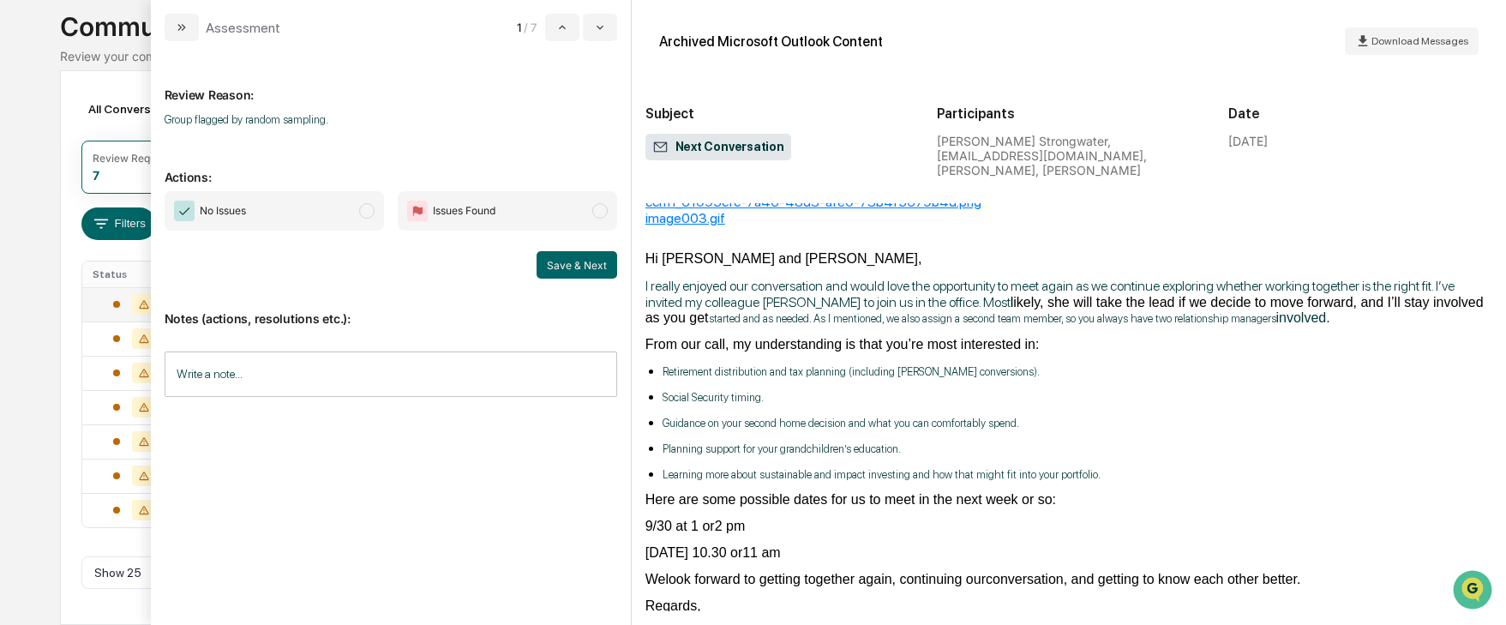
scroll to position [257, 0]
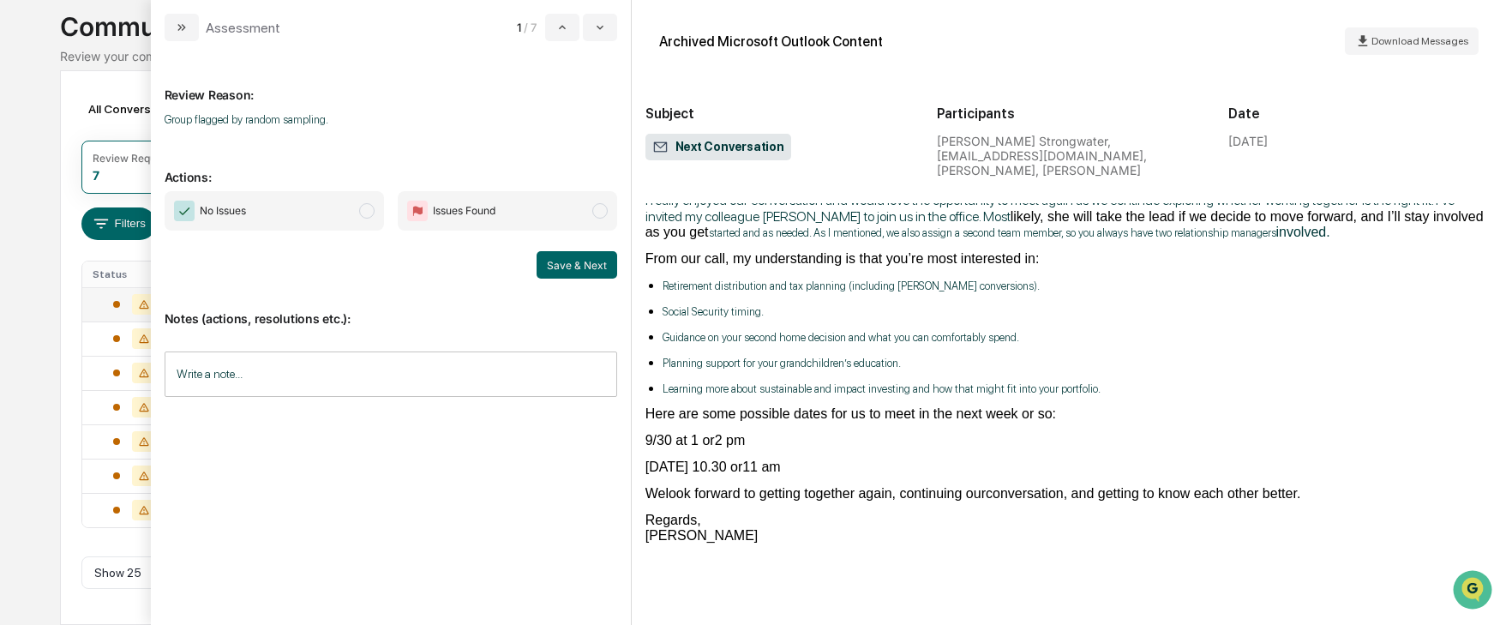
click at [367, 209] on span "modal" at bounding box center [366, 210] width 15 height 15
click at [568, 273] on button "Save & Next" at bounding box center [577, 264] width 81 height 27
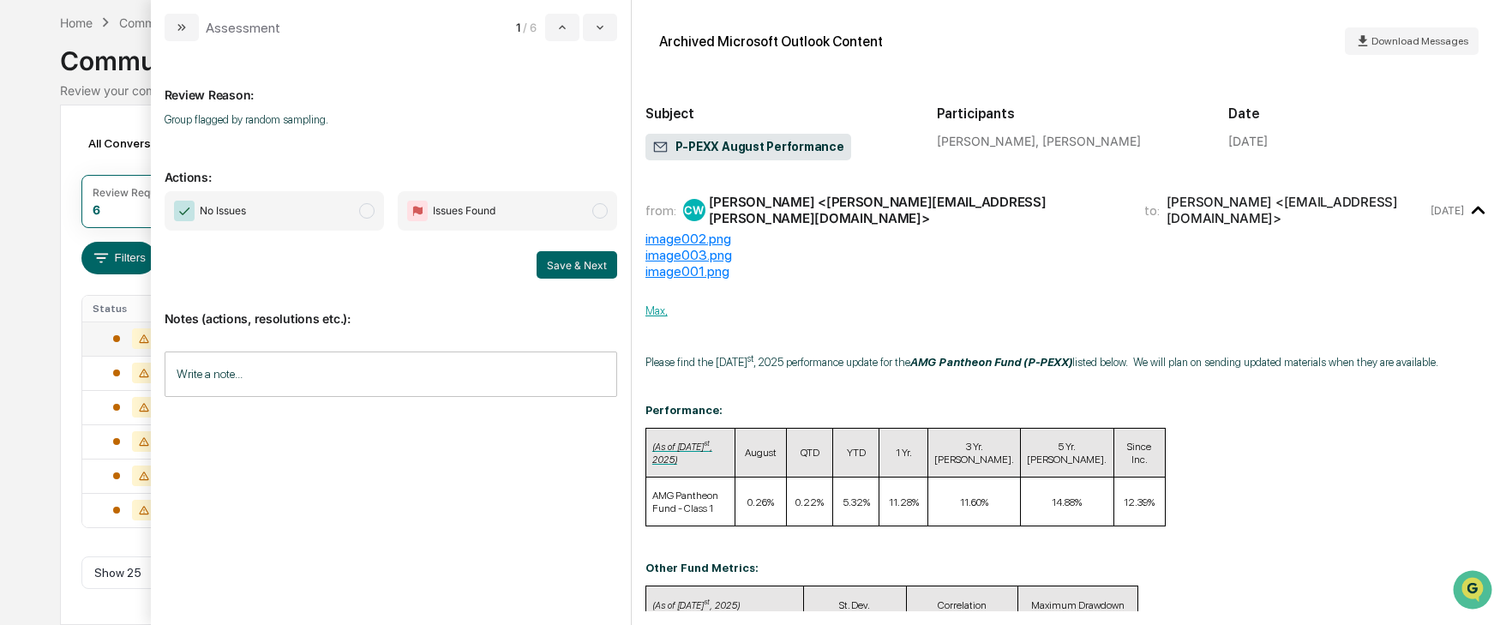
scroll to position [72, 0]
click at [360, 213] on span "modal" at bounding box center [366, 210] width 15 height 15
click at [562, 263] on button "Save & Next" at bounding box center [577, 264] width 81 height 27
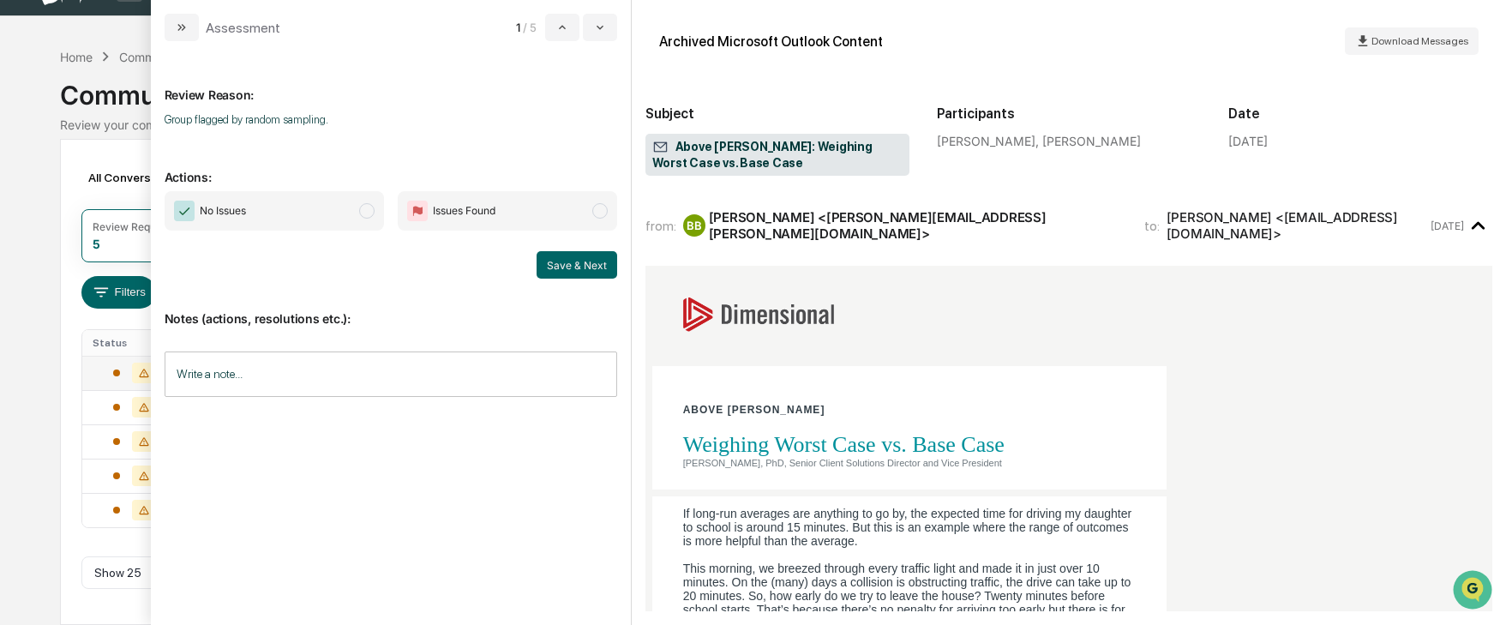
scroll to position [38, 0]
click at [370, 213] on span "modal" at bounding box center [366, 210] width 15 height 15
click at [542, 264] on button "Save & Next" at bounding box center [577, 264] width 81 height 27
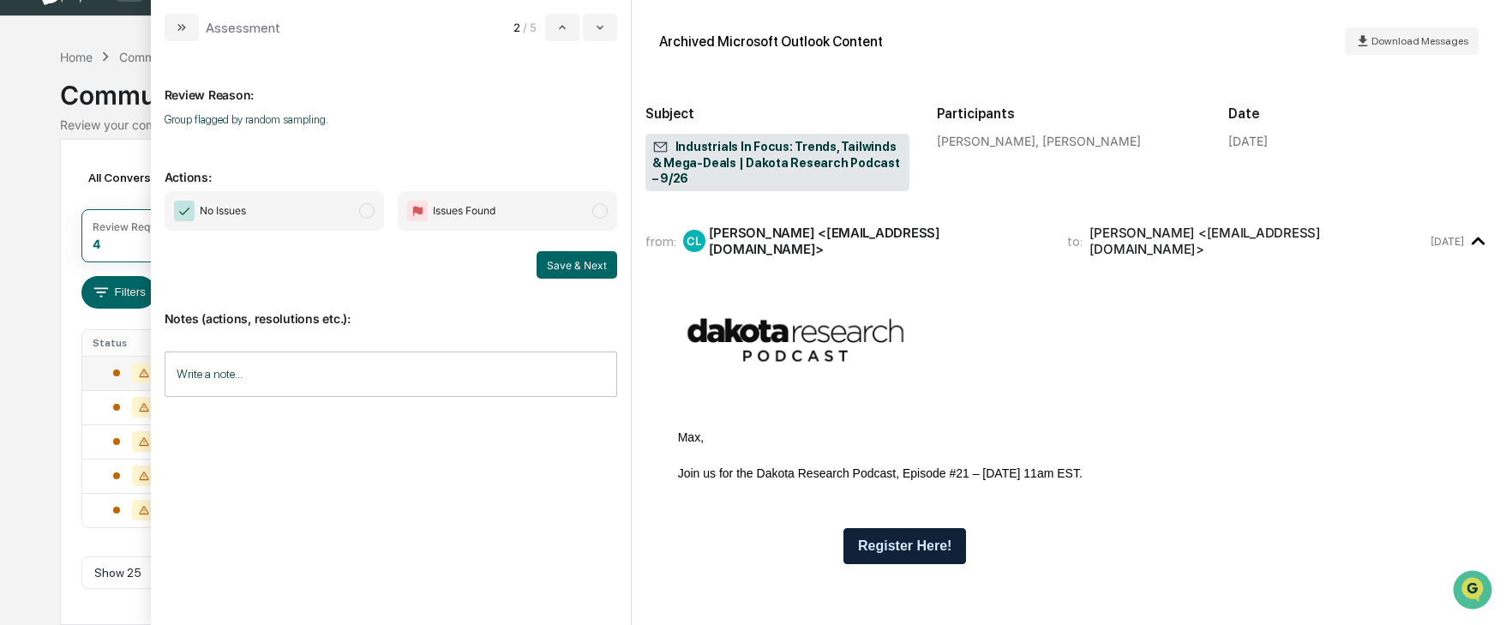
scroll to position [3, 0]
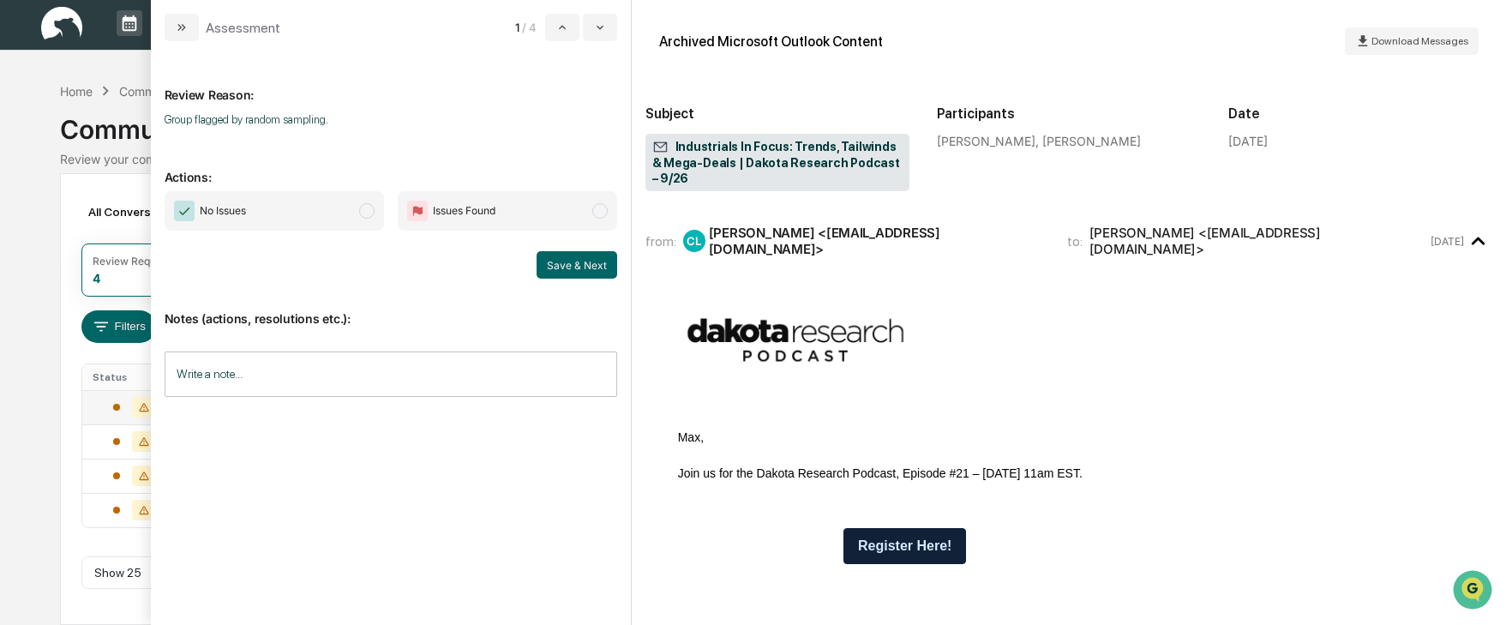
click at [367, 216] on span "modal" at bounding box center [366, 210] width 15 height 15
click at [567, 260] on button "Save & Next" at bounding box center [577, 264] width 81 height 27
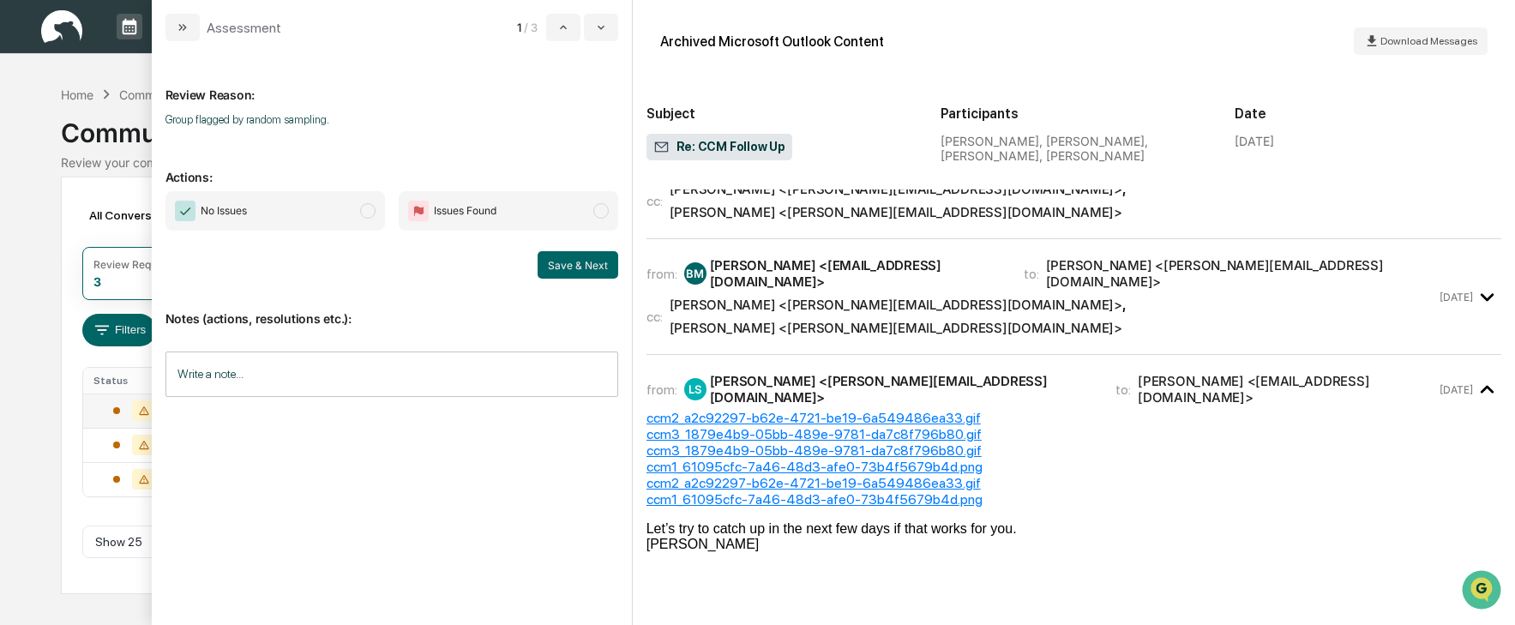
scroll to position [429, 0]
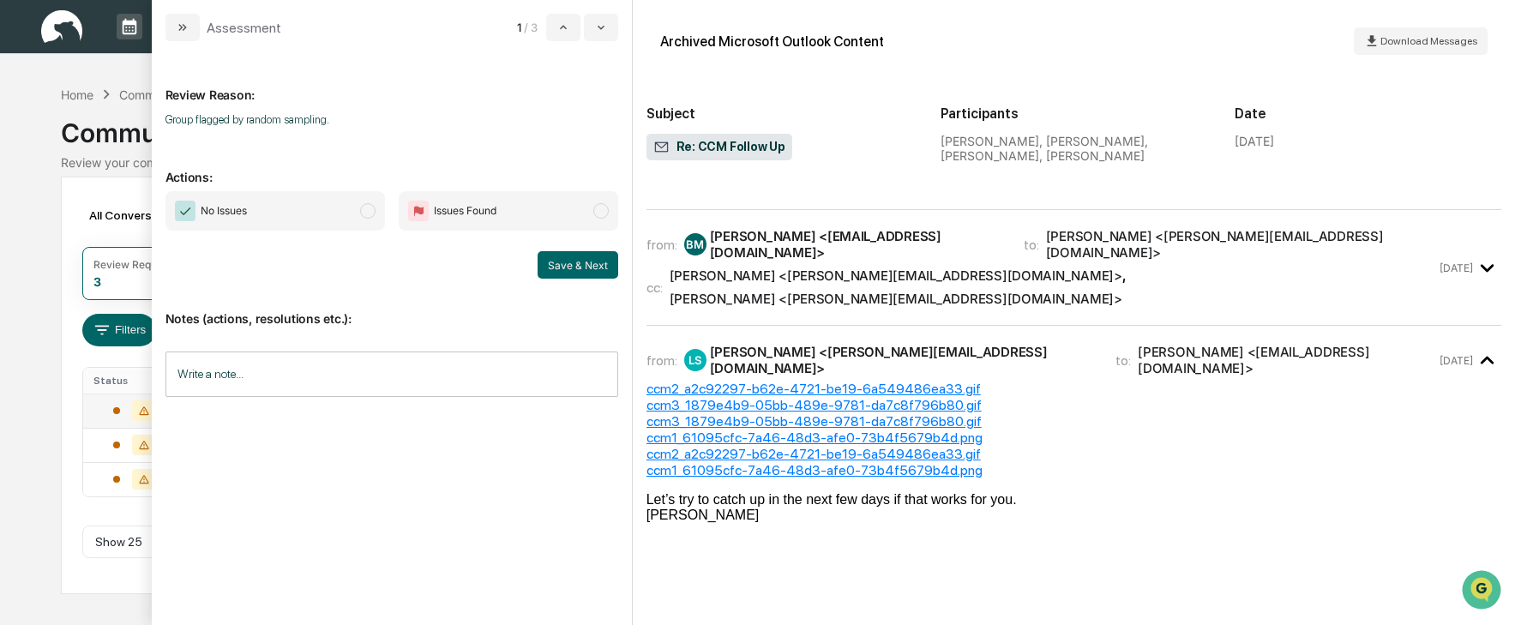
click at [372, 207] on span "modal" at bounding box center [367, 210] width 15 height 15
click at [595, 273] on button "Save & Next" at bounding box center [577, 264] width 81 height 27
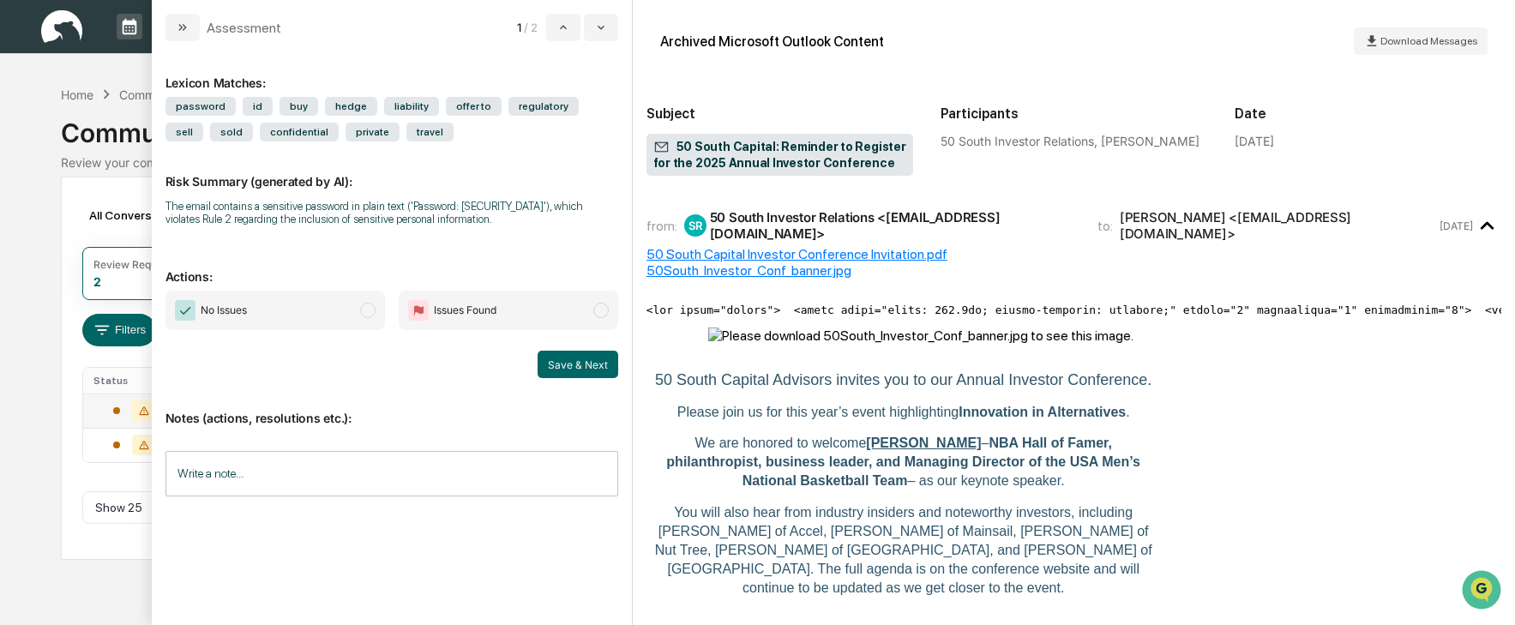
click at [369, 307] on span "modal" at bounding box center [367, 310] width 15 height 15
click at [556, 362] on button "Save & Next" at bounding box center [577, 364] width 81 height 27
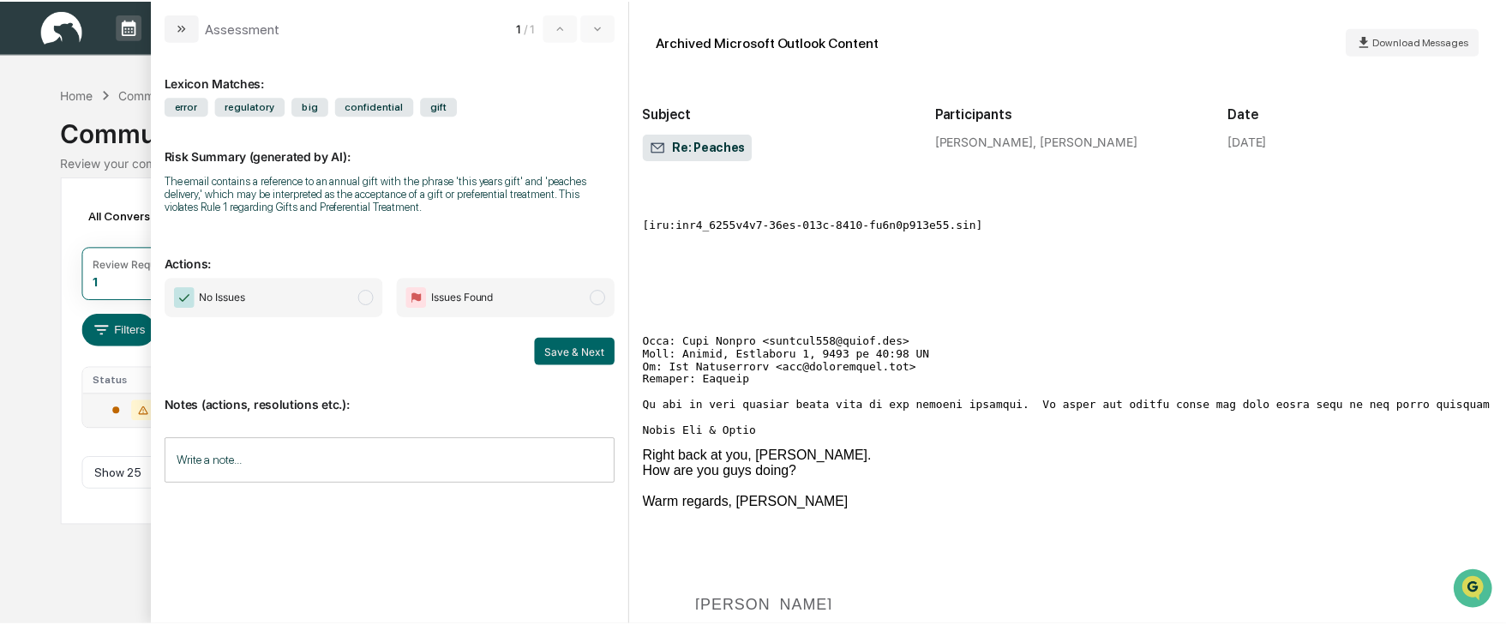
scroll to position [686, 0]
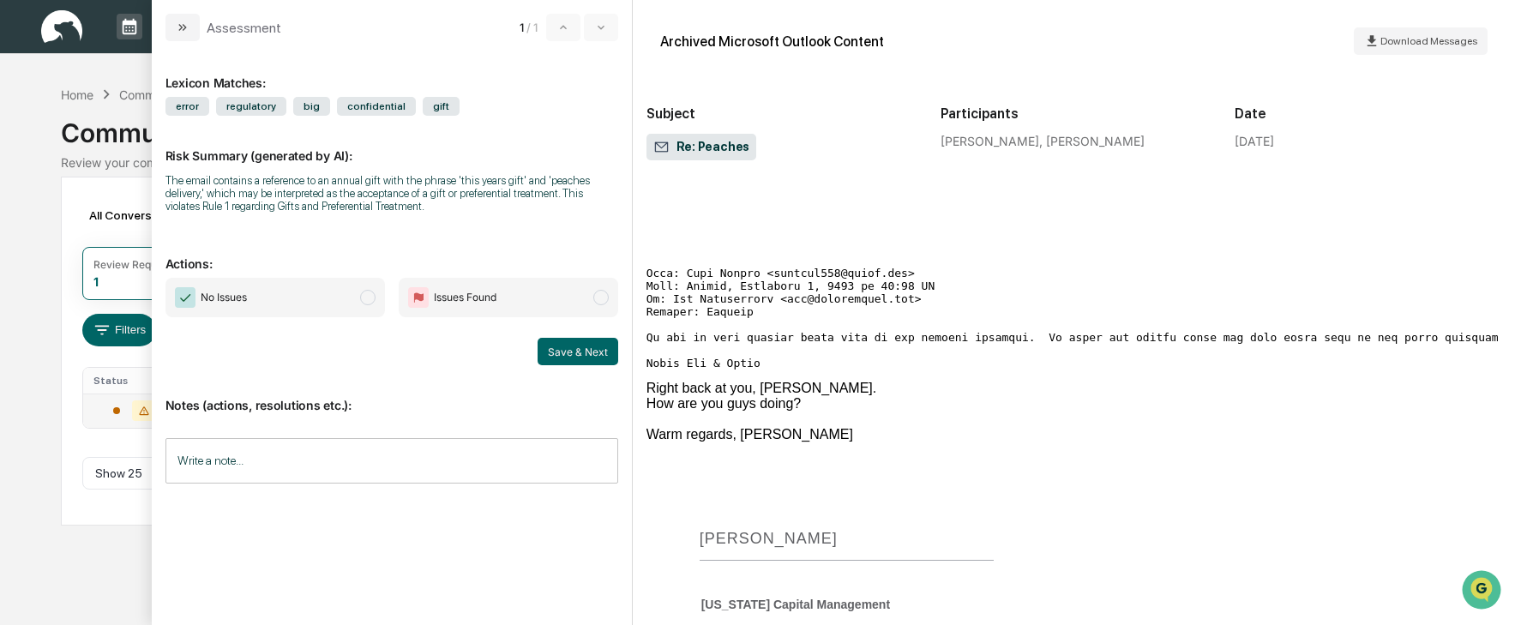
click at [369, 297] on span "modal" at bounding box center [367, 297] width 15 height 15
click at [566, 345] on button "Save & Next" at bounding box center [577, 351] width 81 height 27
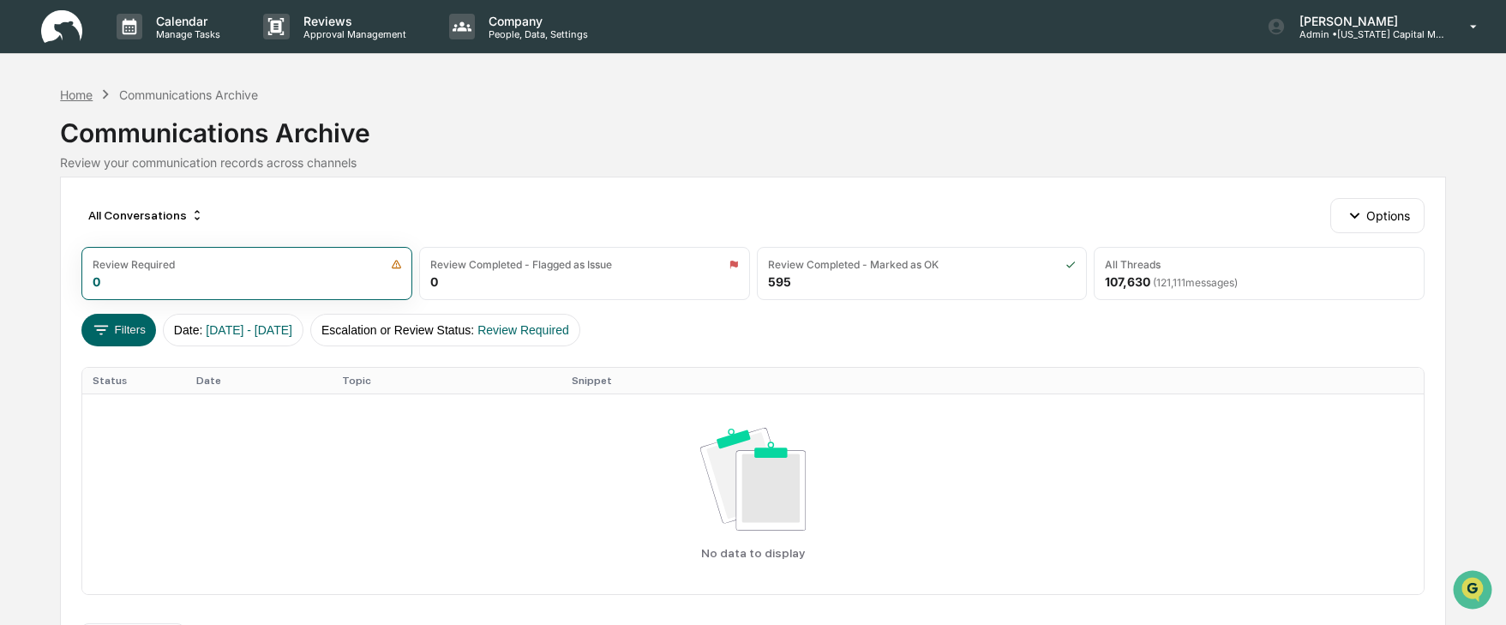
click at [73, 93] on div "Home" at bounding box center [76, 94] width 33 height 15
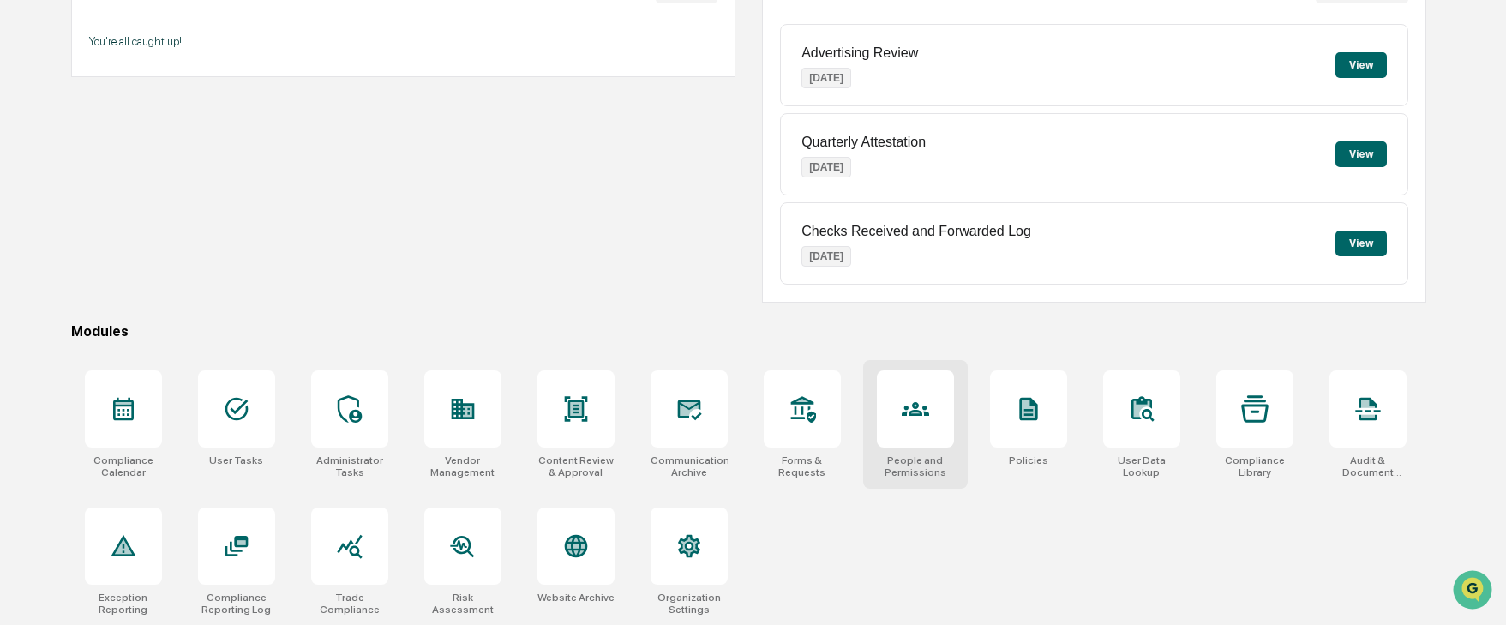
scroll to position [205, 0]
click at [687, 427] on div at bounding box center [689, 407] width 77 height 77
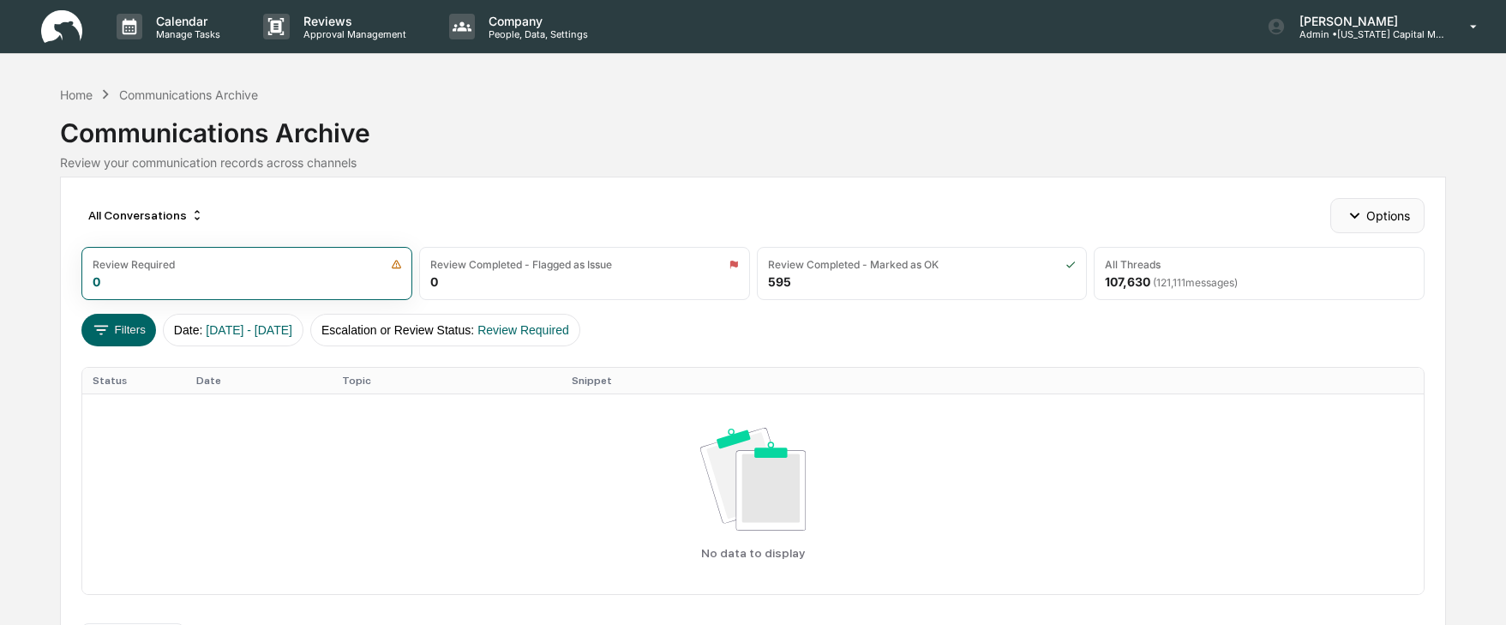
click at [1405, 219] on button "Options" at bounding box center [1376, 215] width 93 height 34
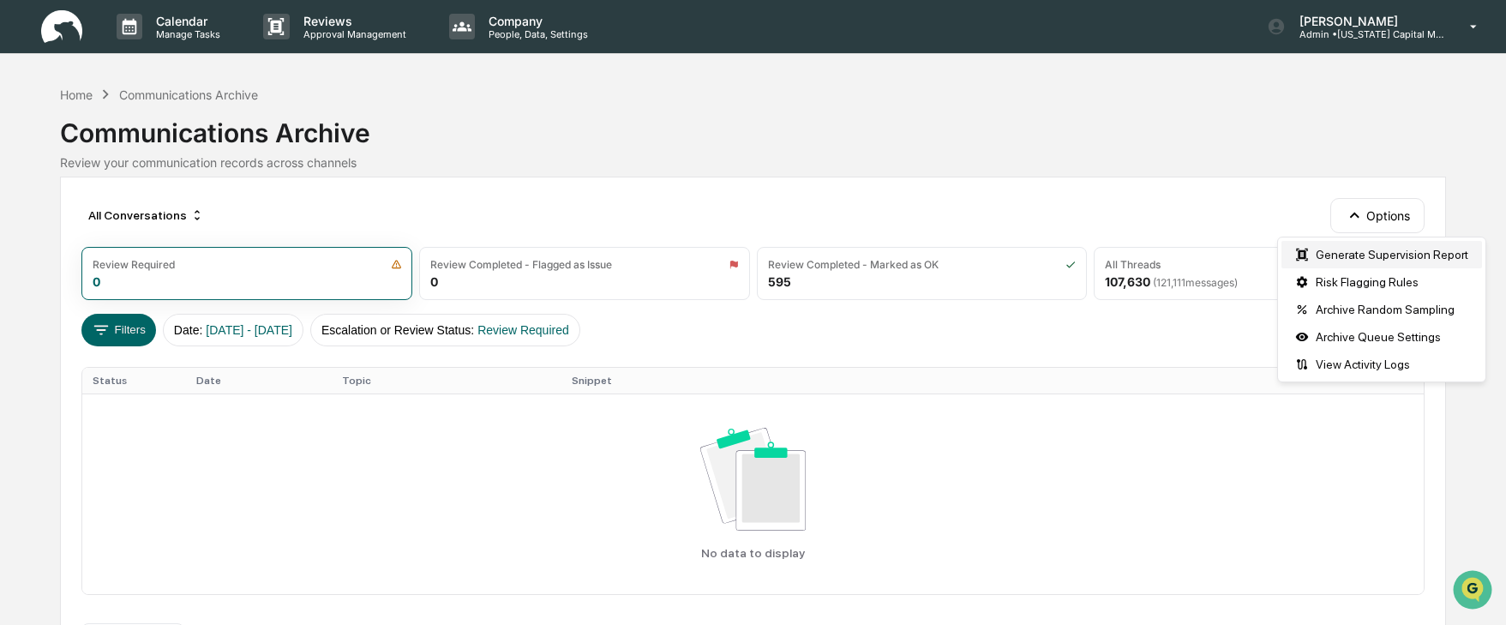
click at [1390, 249] on div "Generate Supervision Report" at bounding box center [1381, 254] width 201 height 27
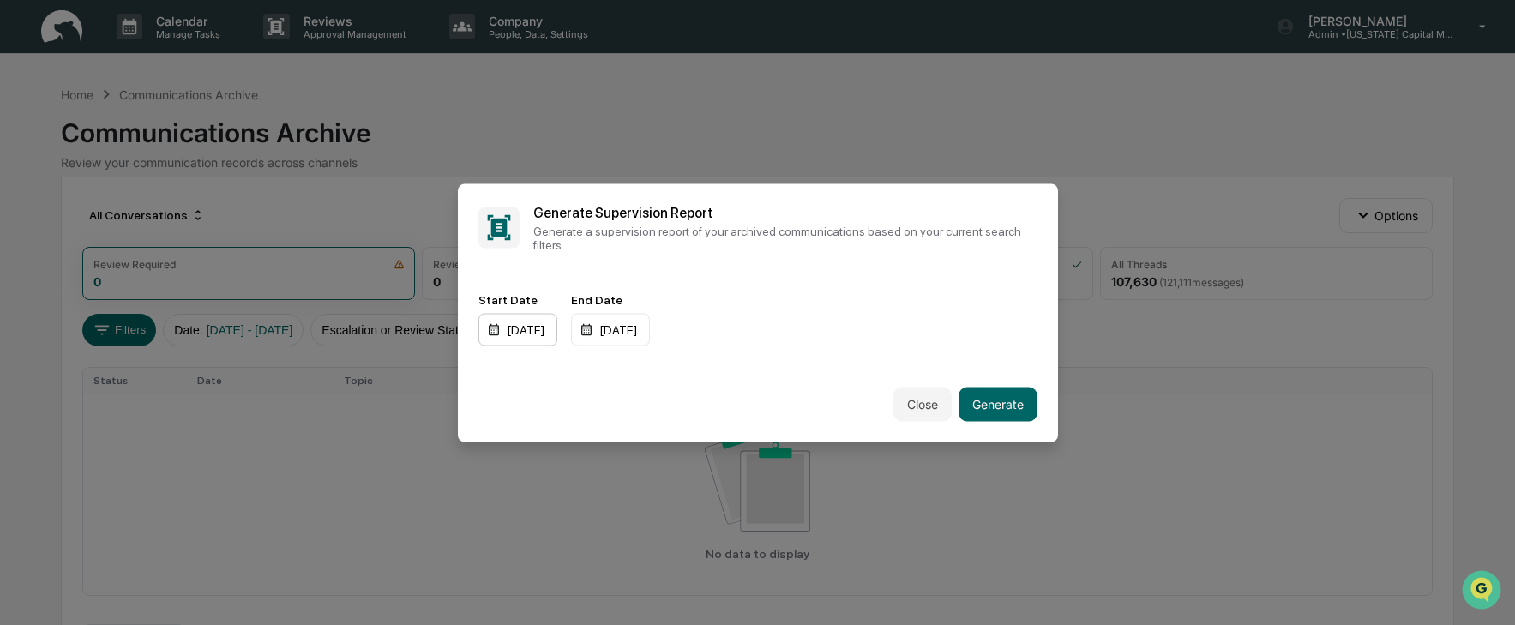
click at [498, 322] on div "[DATE]" at bounding box center [517, 329] width 79 height 33
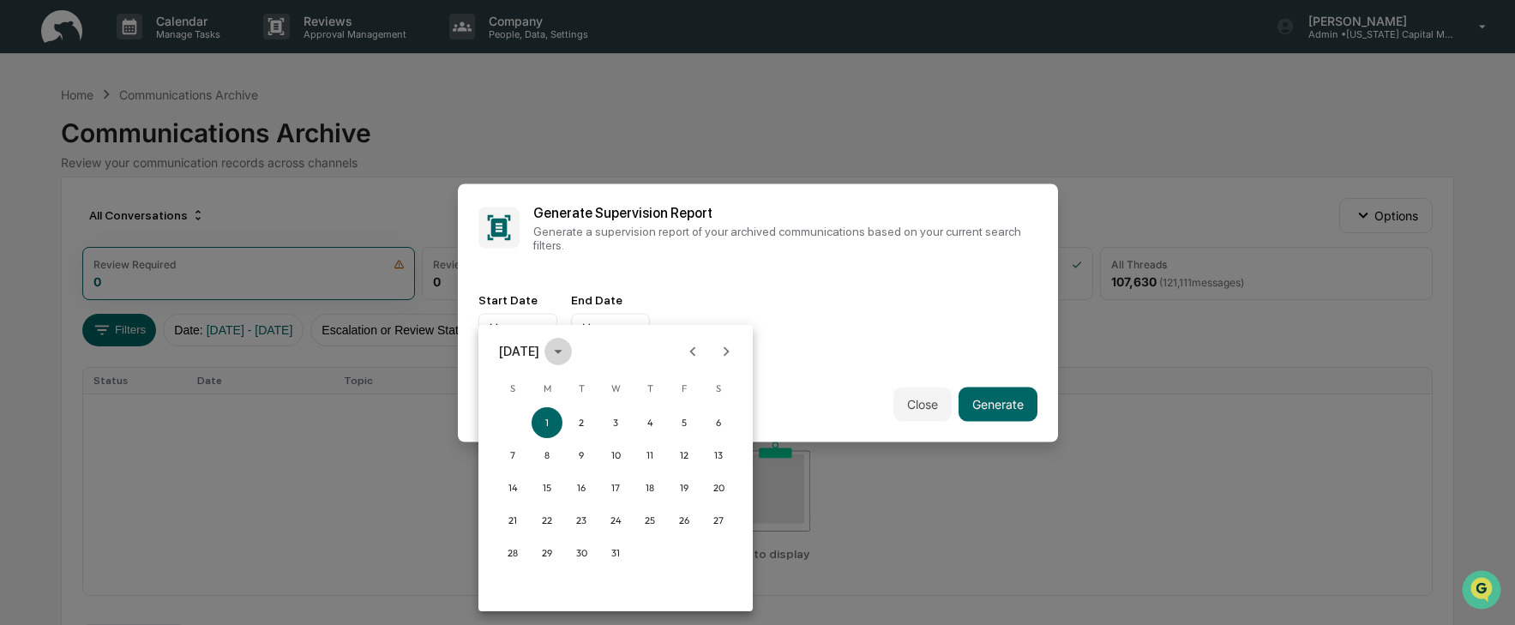
click at [567, 348] on icon "calendar view is open, switch to year view" at bounding box center [558, 351] width 19 height 19
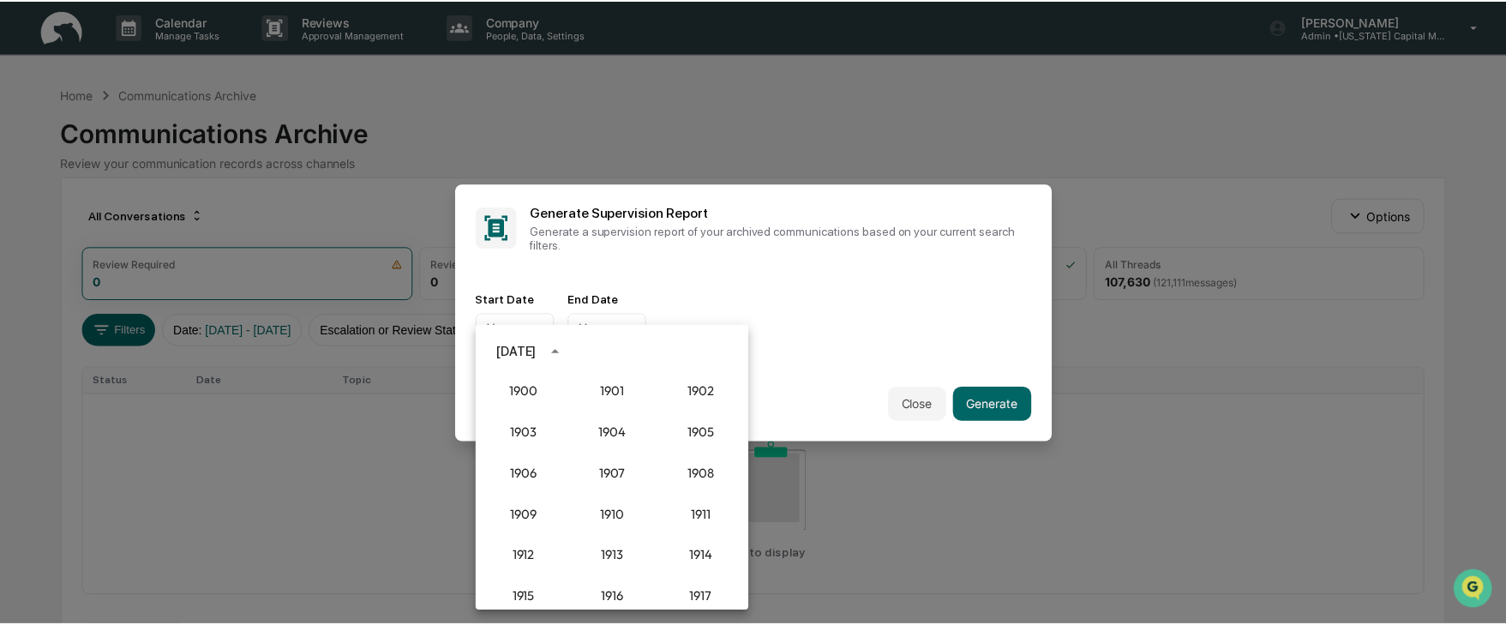
scroll to position [1587, 0]
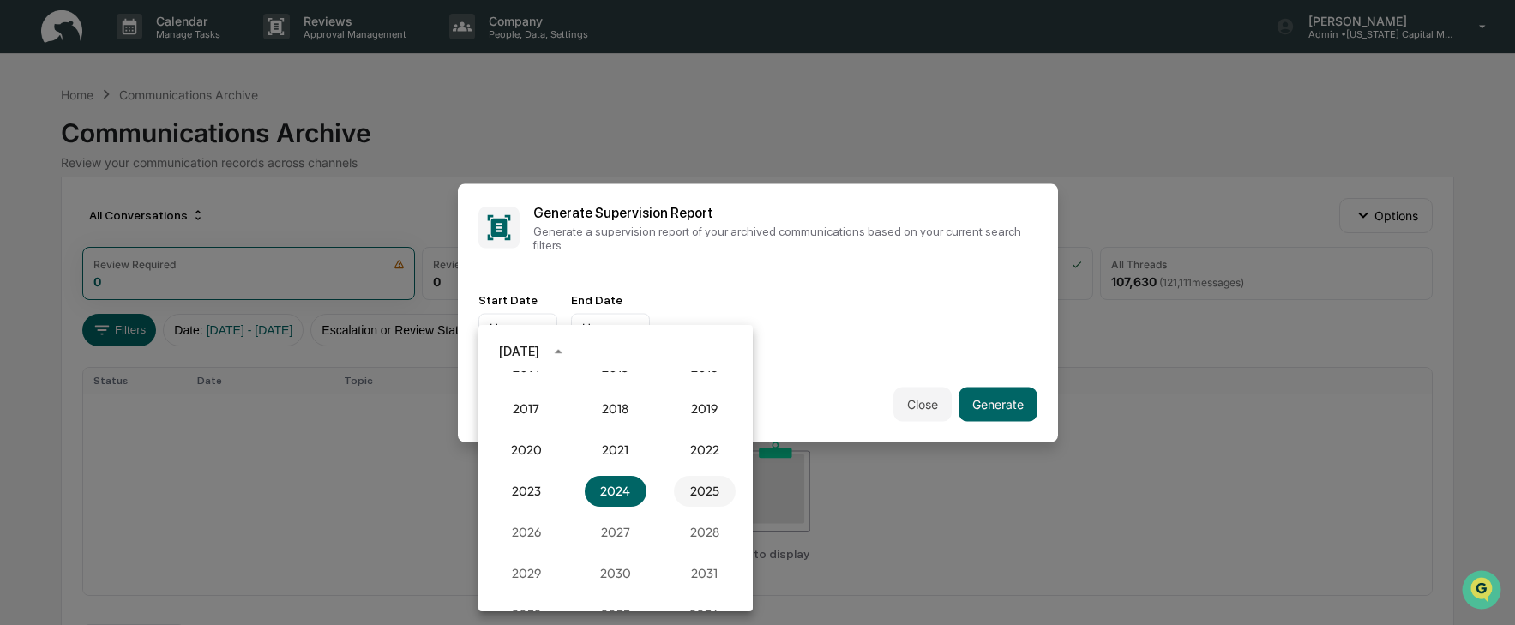
click at [696, 488] on button "2025" at bounding box center [705, 491] width 62 height 31
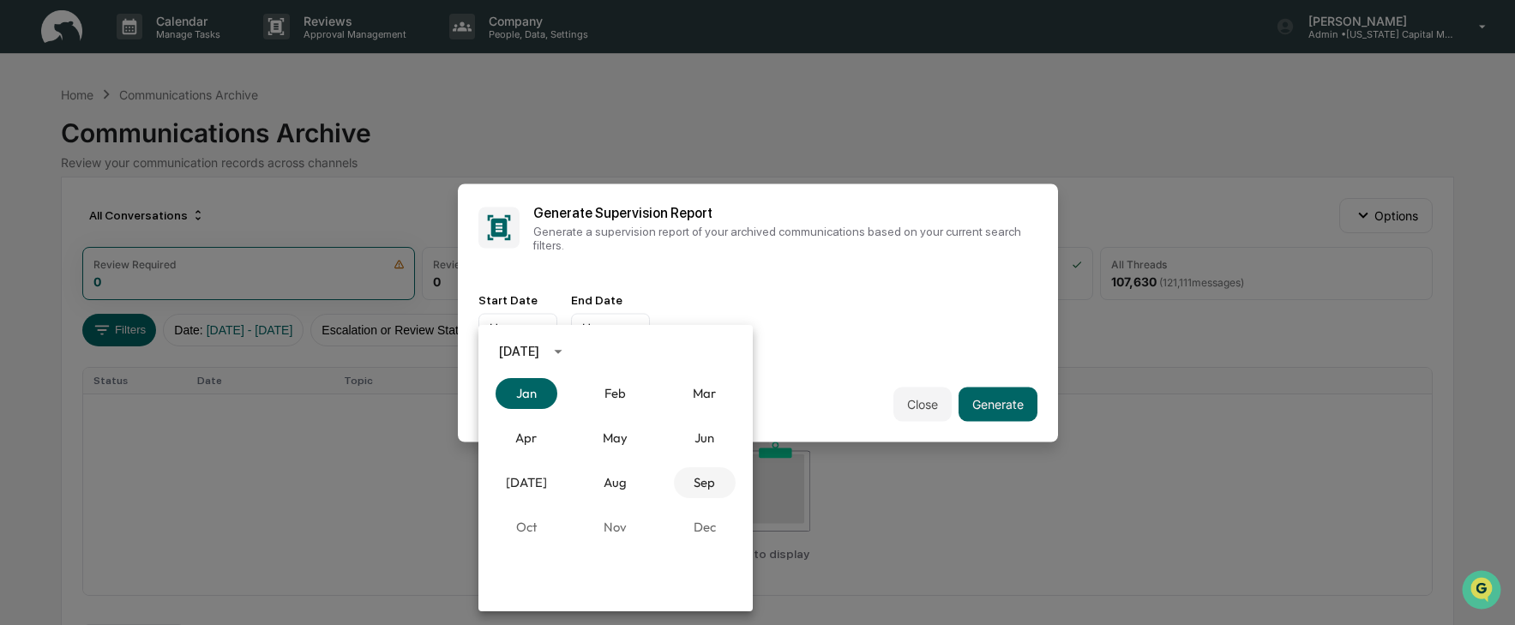
click at [699, 481] on button "Sep" at bounding box center [705, 482] width 62 height 31
click at [549, 420] on button "1" at bounding box center [546, 422] width 31 height 31
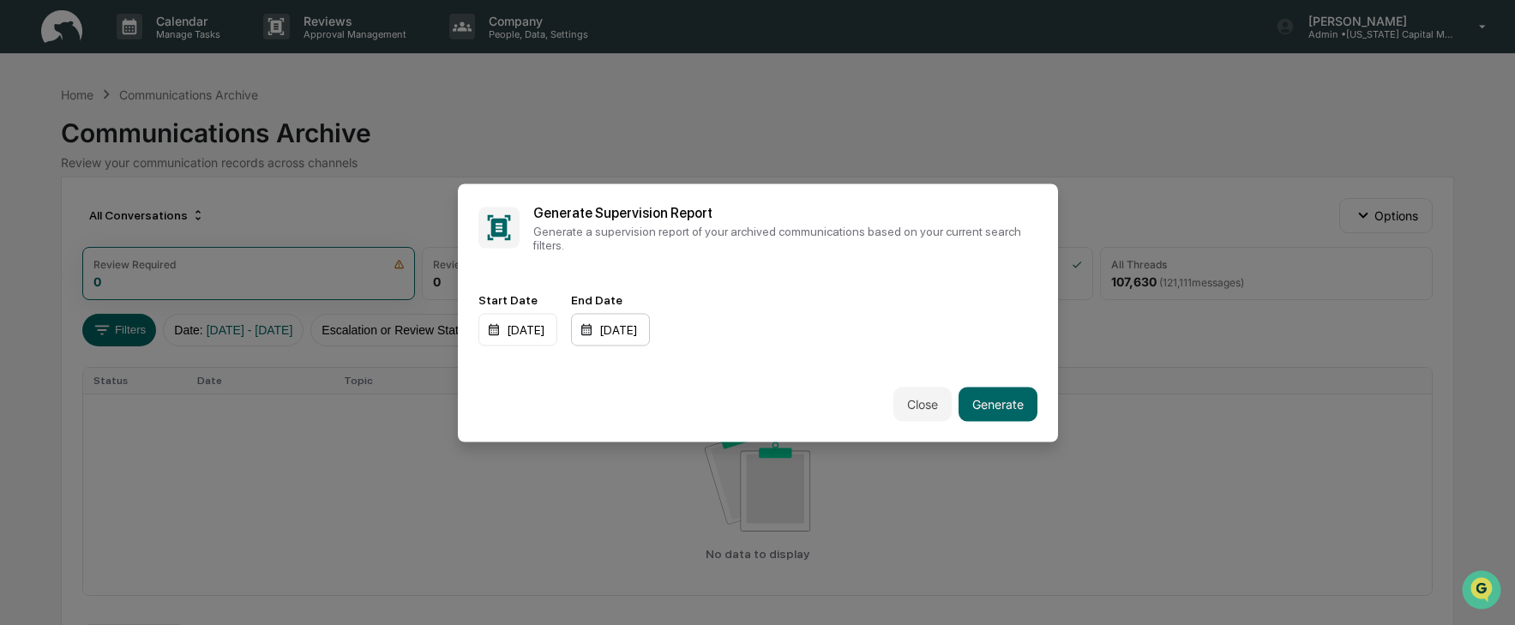
click at [650, 324] on div "12/31/2025" at bounding box center [610, 329] width 79 height 33
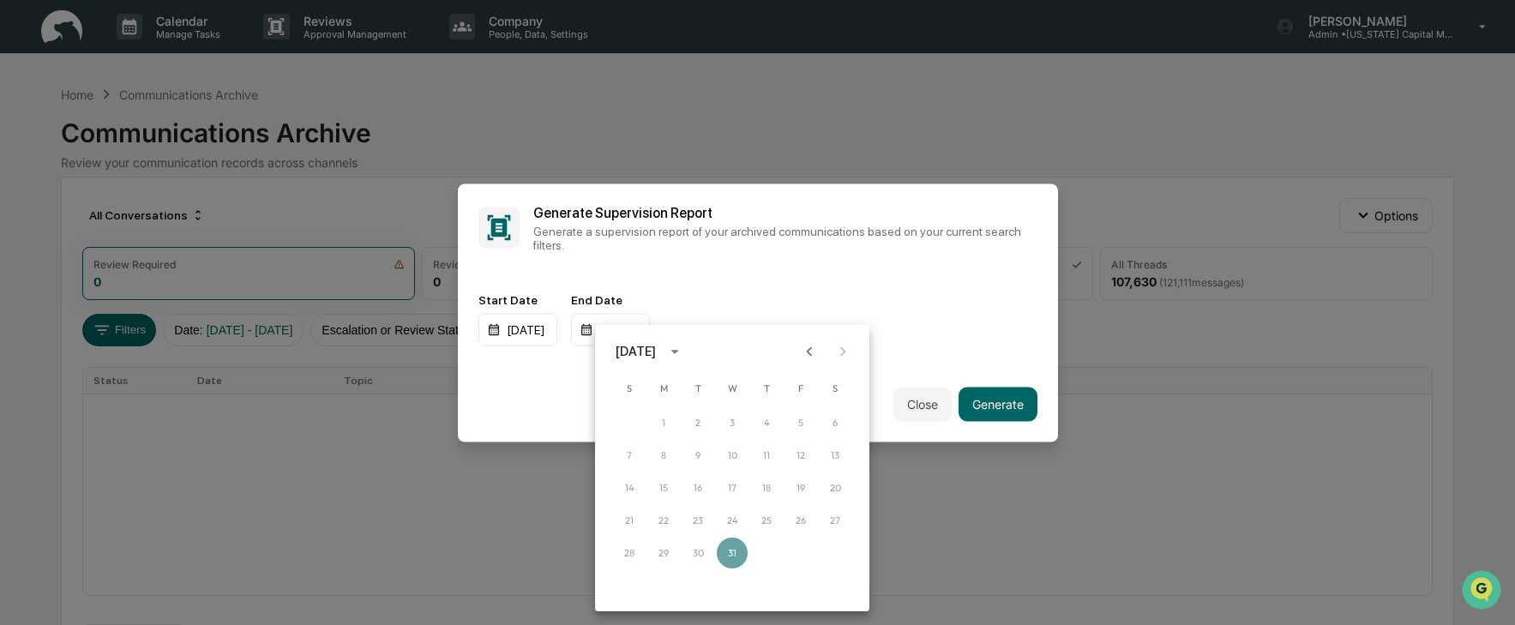
click at [807, 357] on icon "Previous month" at bounding box center [809, 351] width 19 height 19
click at [809, 348] on icon "Previous month" at bounding box center [809, 351] width 19 height 19
click at [695, 551] on button "30" at bounding box center [697, 552] width 31 height 31
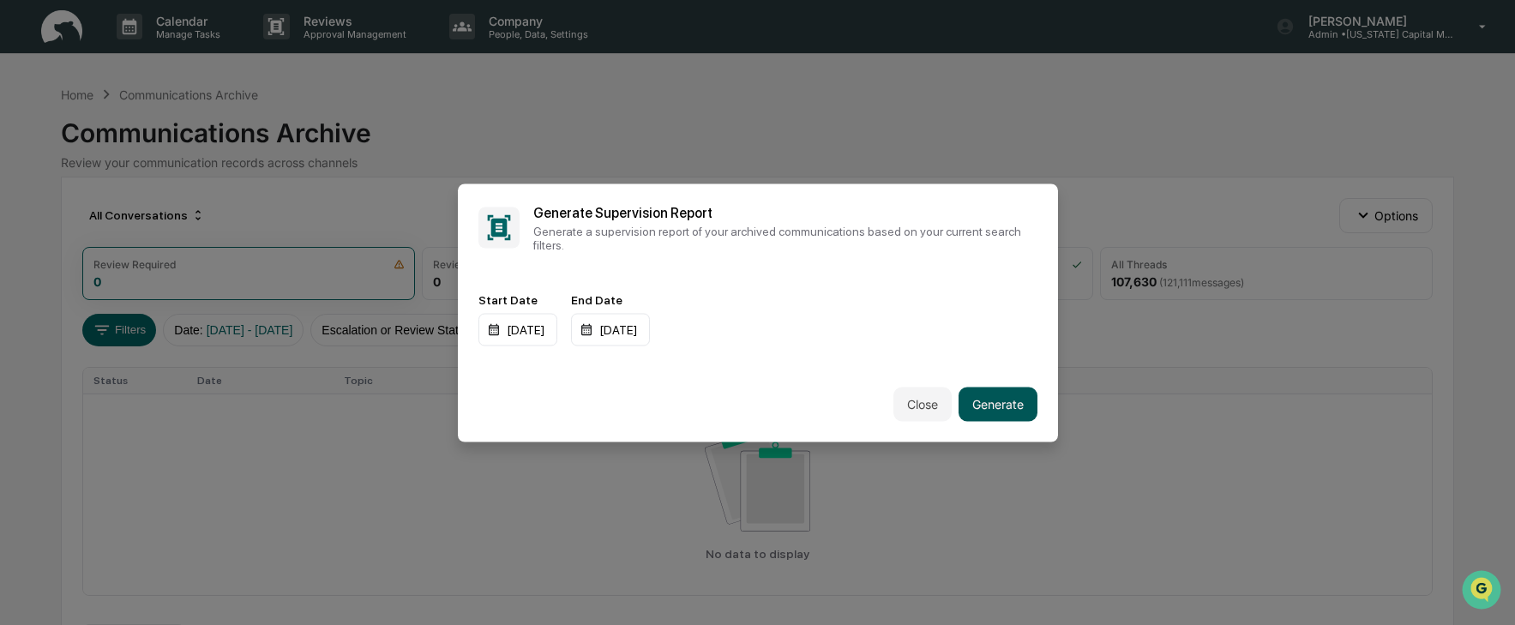
click at [981, 396] on button "Generate" at bounding box center [997, 404] width 79 height 34
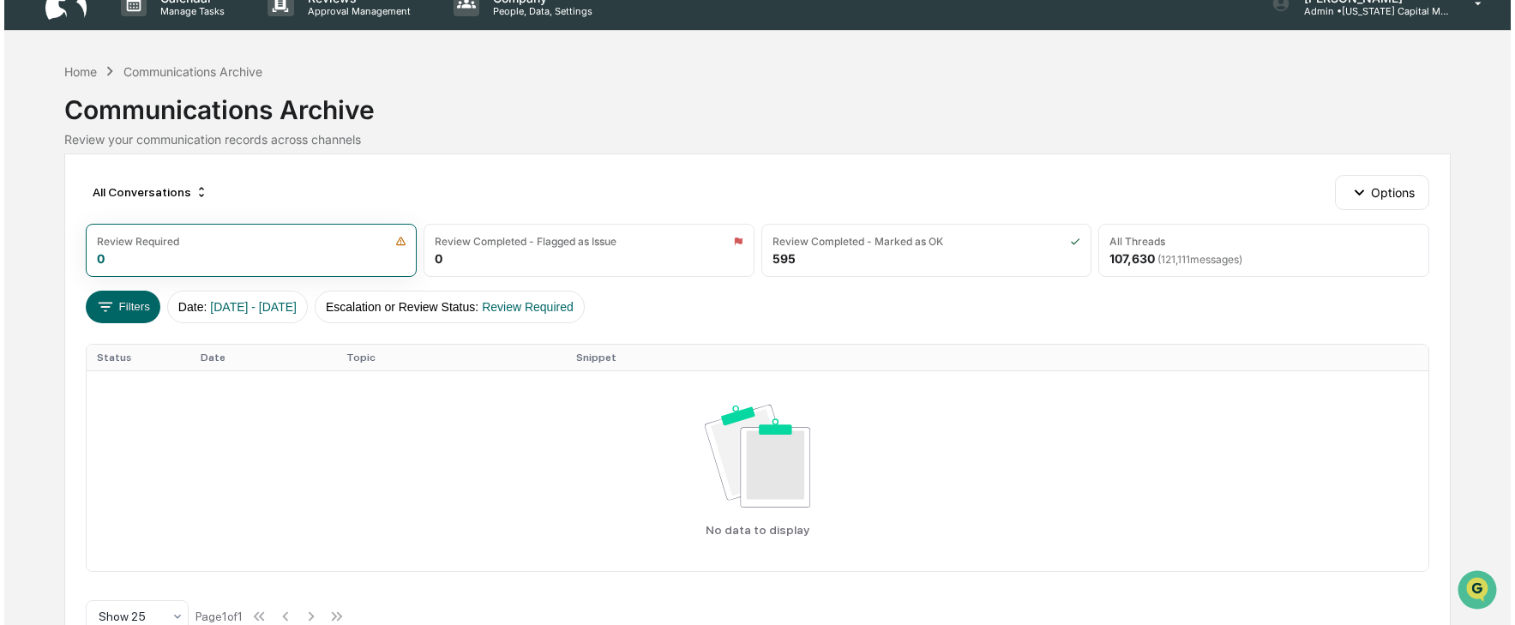
scroll to position [0, 0]
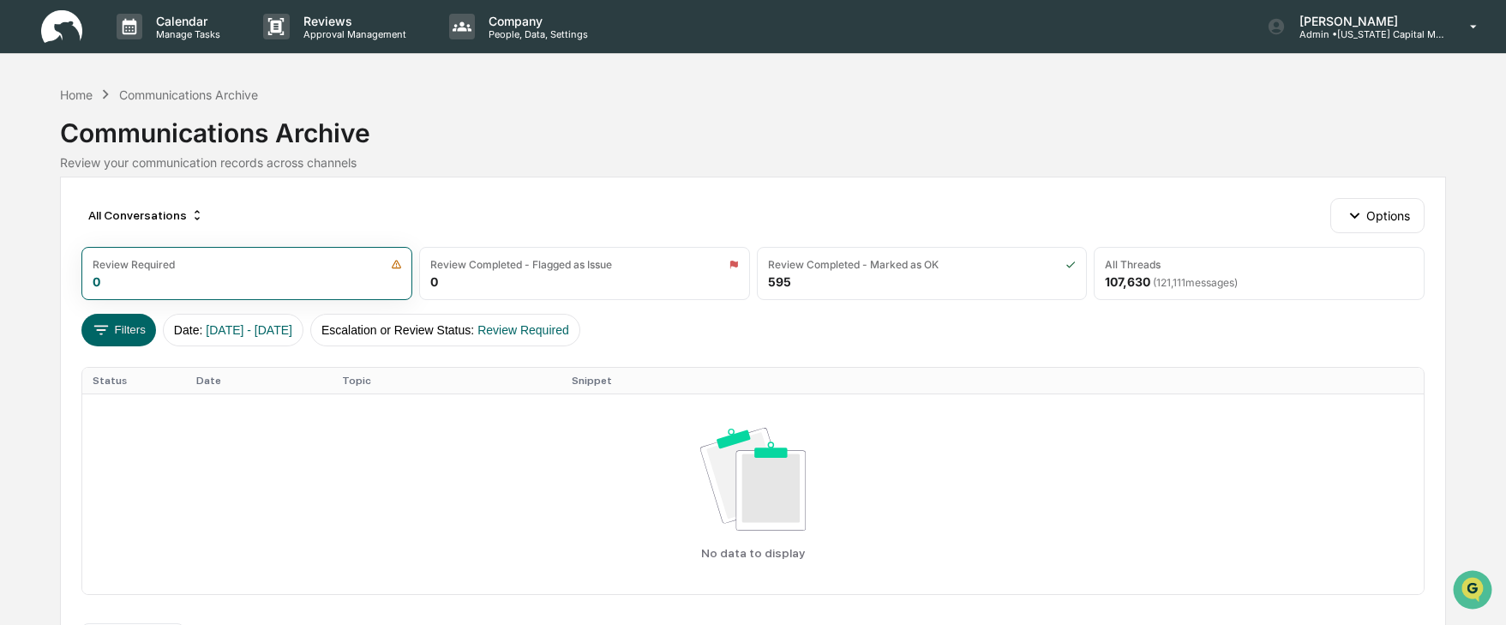
click at [804, 164] on div "Review your communication records across channels" at bounding box center [752, 162] width 1385 height 15
click at [73, 91] on div "Home" at bounding box center [76, 94] width 33 height 15
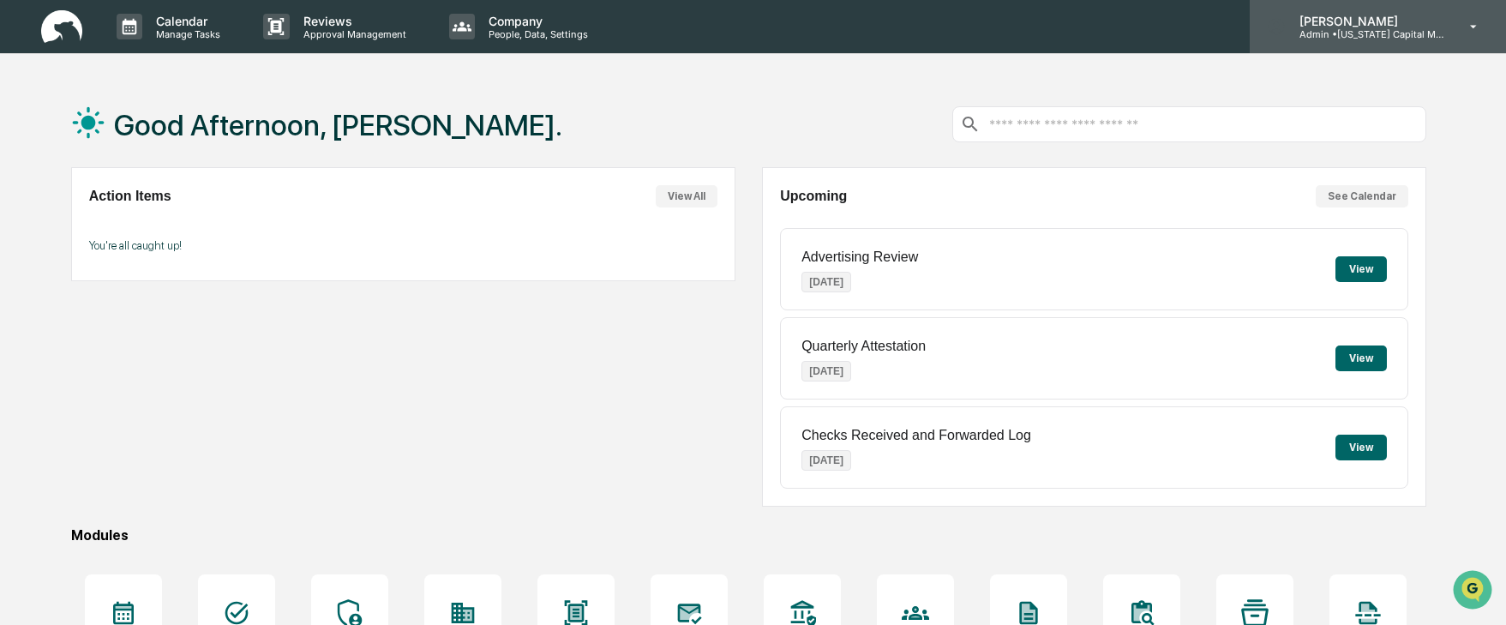
click at [1478, 24] on icon at bounding box center [1474, 27] width 30 height 16
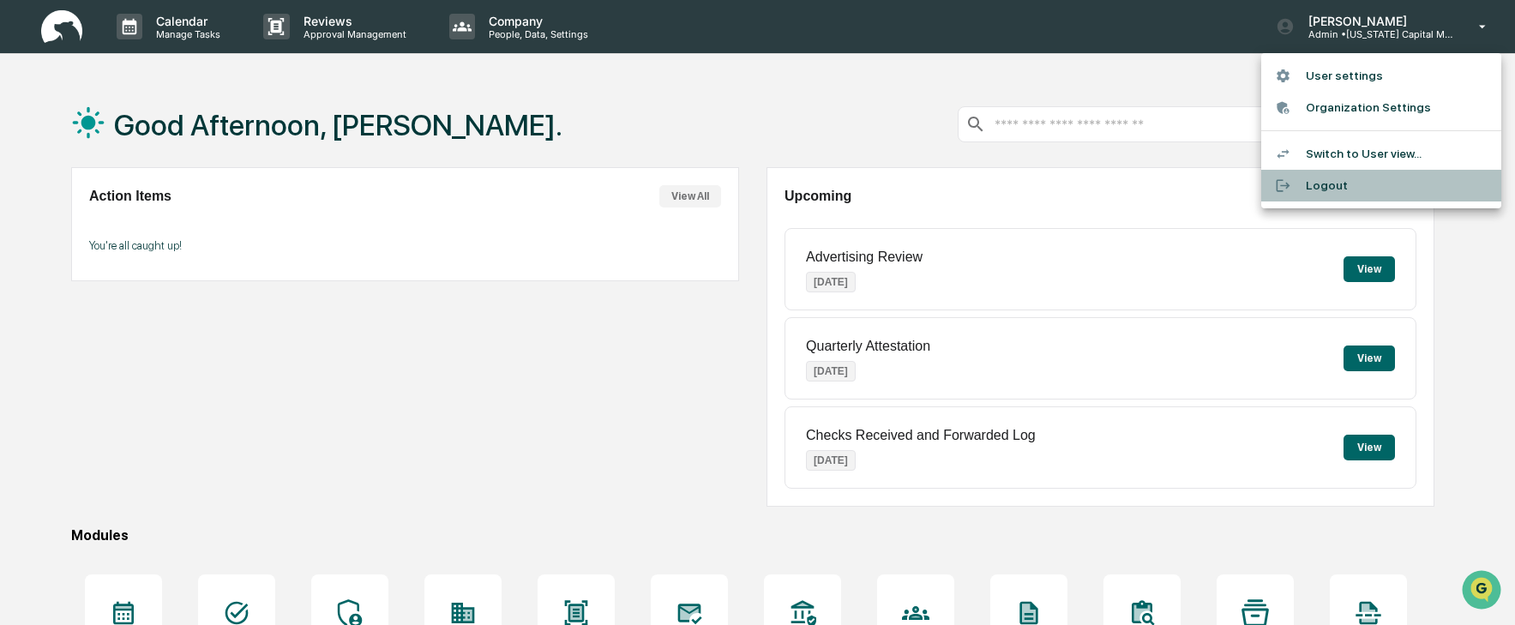
click at [1337, 189] on li "Logout" at bounding box center [1381, 186] width 240 height 32
